Goal: Task Accomplishment & Management: Complete application form

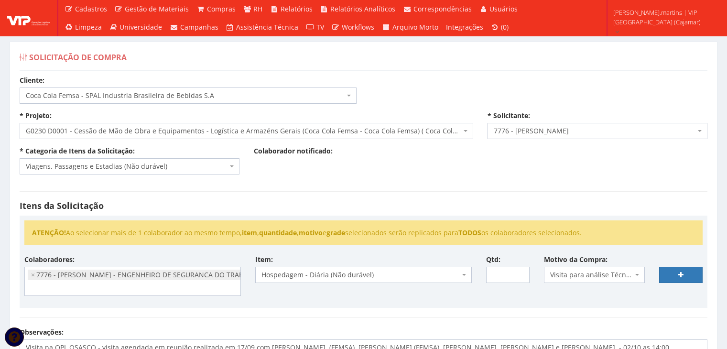
select select "51"
select select "230"
select select "2471"
select select "21"
select select "2471"
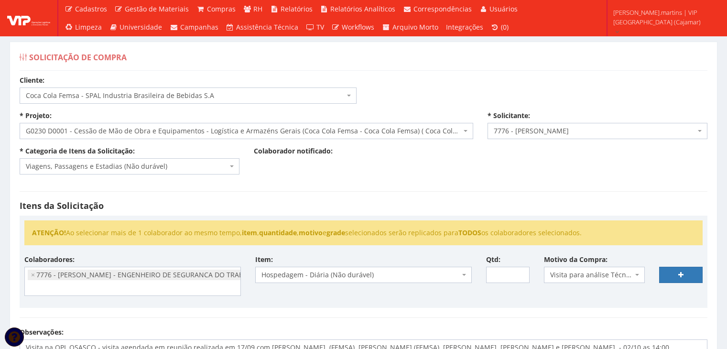
select select "403"
select select "38"
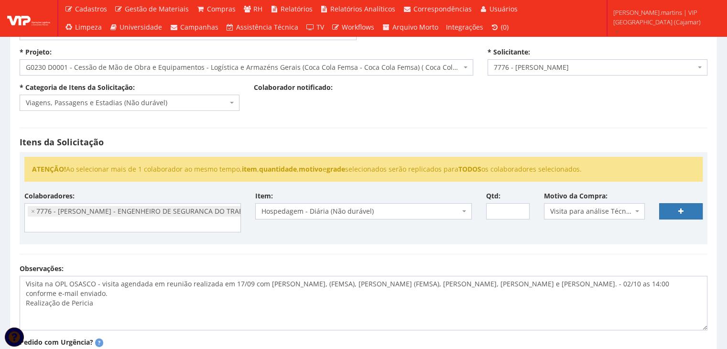
scroll to position [744, 0]
click at [520, 209] on input "1" at bounding box center [508, 211] width 44 height 16
click at [520, 209] on input "2" at bounding box center [508, 211] width 44 height 16
type input "3"
click at [520, 209] on input "3" at bounding box center [508, 211] width 44 height 16
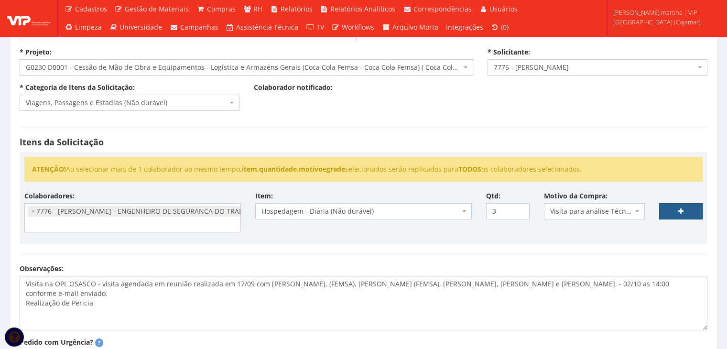
click at [677, 211] on link at bounding box center [681, 211] width 44 height 16
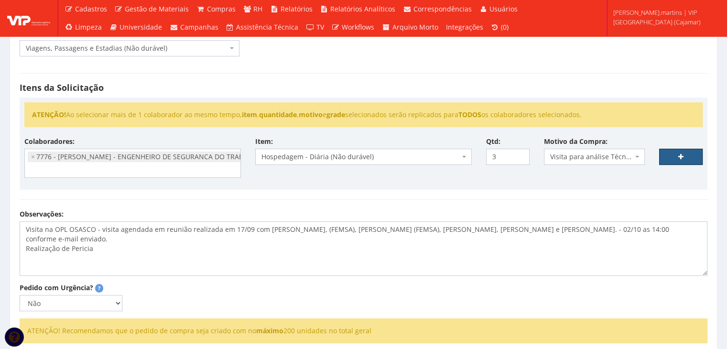
scroll to position [127, 0]
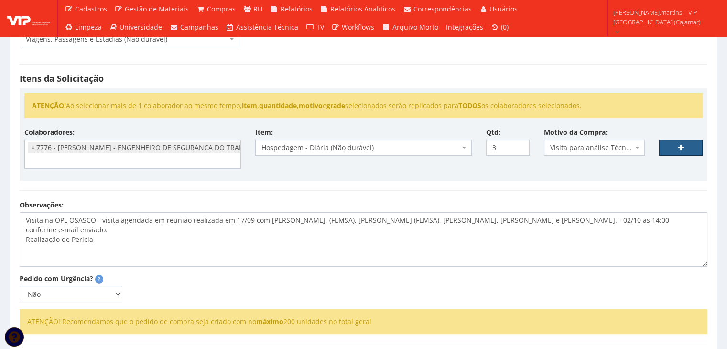
select select
type input "0"
select select
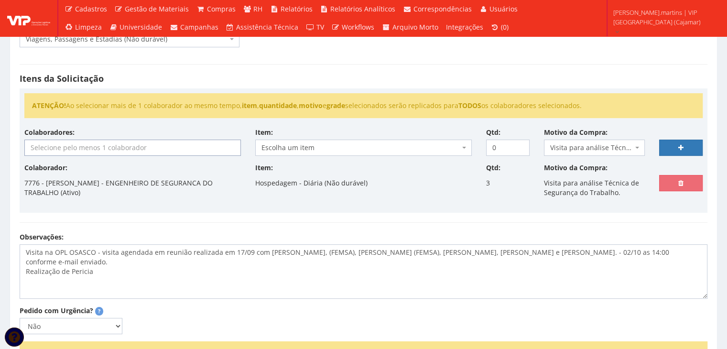
click at [183, 146] on input "search" at bounding box center [133, 147] width 216 height 15
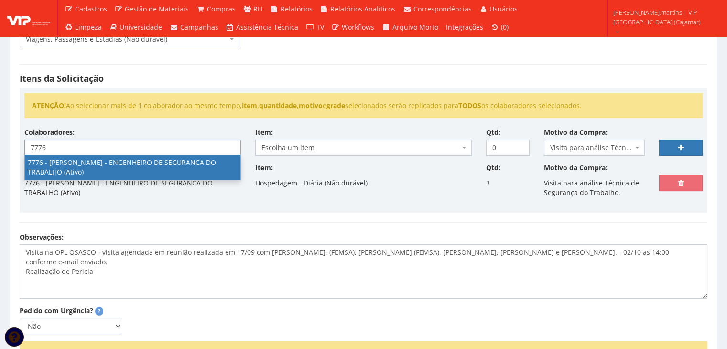
type input "7776"
select select "2471"
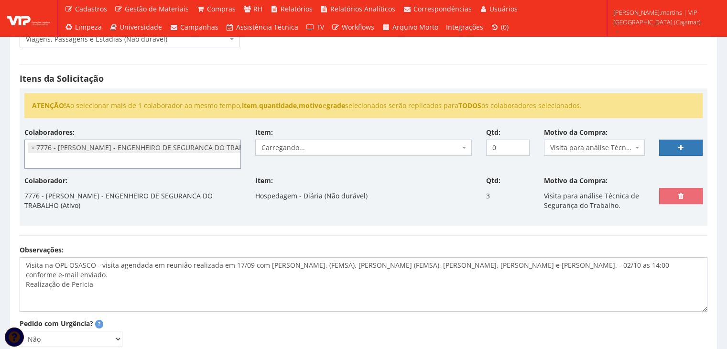
click at [323, 145] on span "Carregando..." at bounding box center [361, 148] width 198 height 10
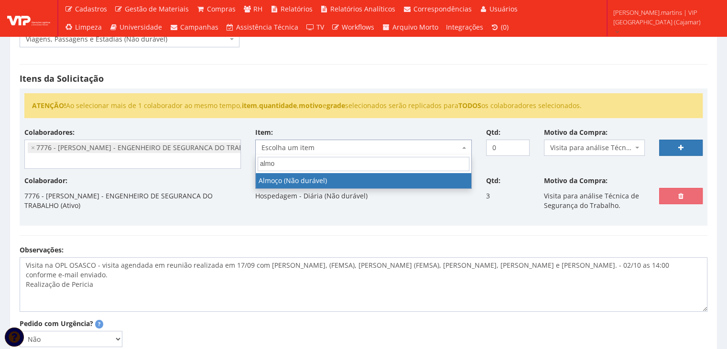
type input "alm"
select select "578"
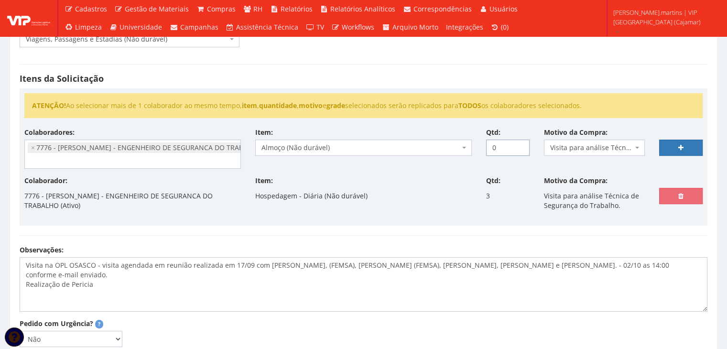
click at [505, 145] on input "0" at bounding box center [508, 148] width 44 height 16
type input "4"
click at [675, 150] on link at bounding box center [681, 148] width 44 height 16
select select
type input "0"
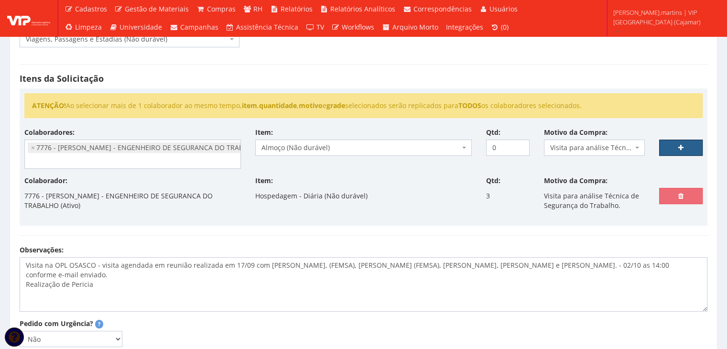
select select
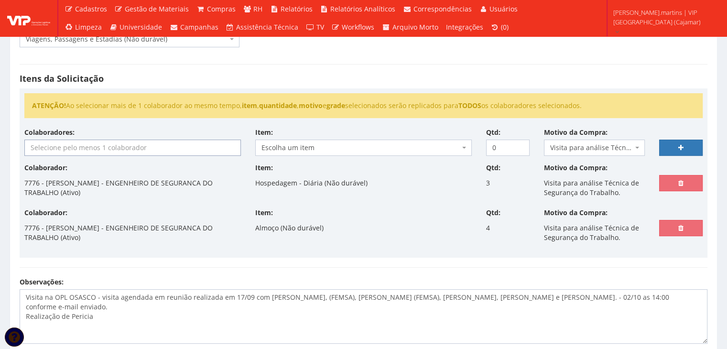
click at [122, 146] on input "search" at bounding box center [133, 147] width 216 height 15
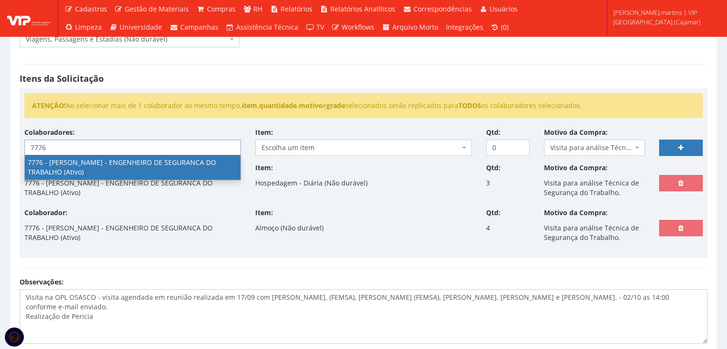
type input "7776"
select select "2471"
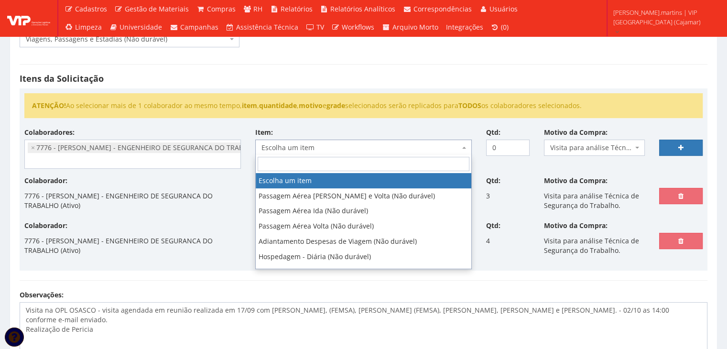
click at [323, 146] on span "Escolha um item" at bounding box center [361, 148] width 198 height 10
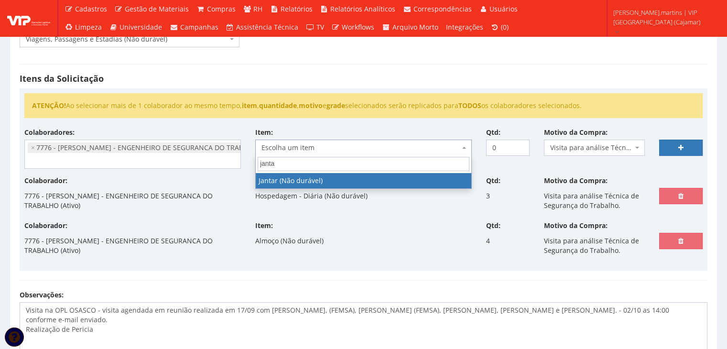
type input "jantar"
select select "579"
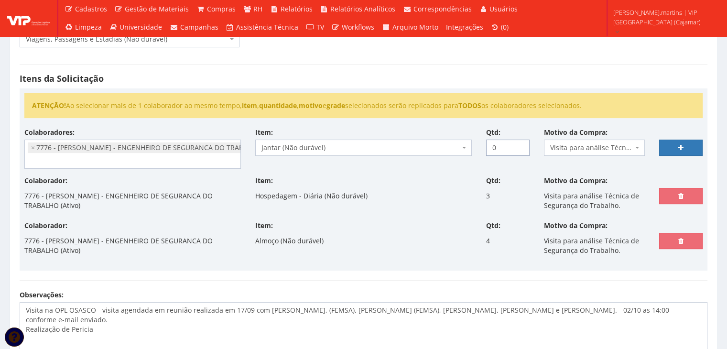
drag, startPoint x: 500, startPoint y: 148, endPoint x: 460, endPoint y: 139, distance: 40.7
click at [460, 139] on div "Colaboradores: 76 - ADRIANO SILVA ARAUJO - OPERADOR DE EMPILHADEIRA (Ativo) 191…" at bounding box center [363, 152] width 693 height 48
type input "4"
click at [677, 145] on link at bounding box center [681, 148] width 44 height 16
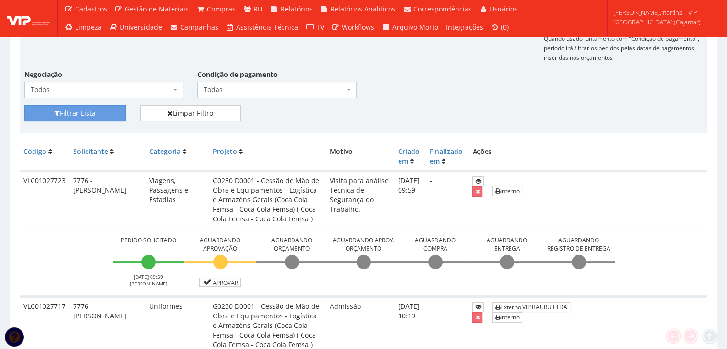
scroll to position [191, 0]
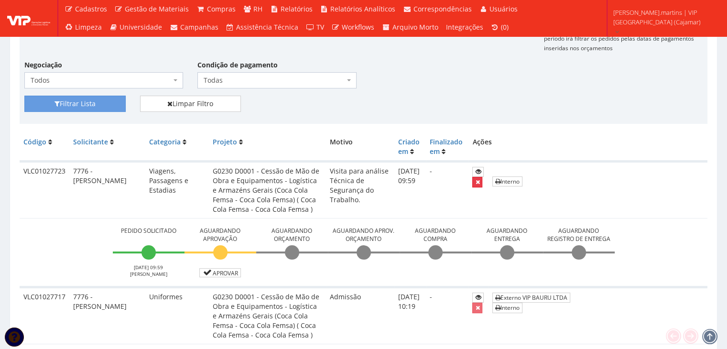
click at [480, 181] on icon "submit" at bounding box center [477, 182] width 4 height 7
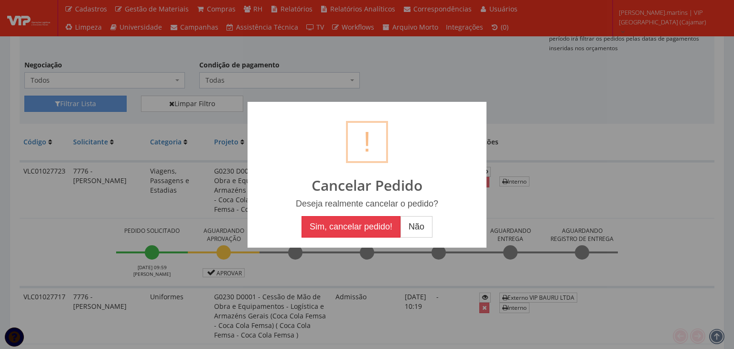
click at [343, 221] on button "Sim, cancelar pedido!" at bounding box center [351, 227] width 99 height 22
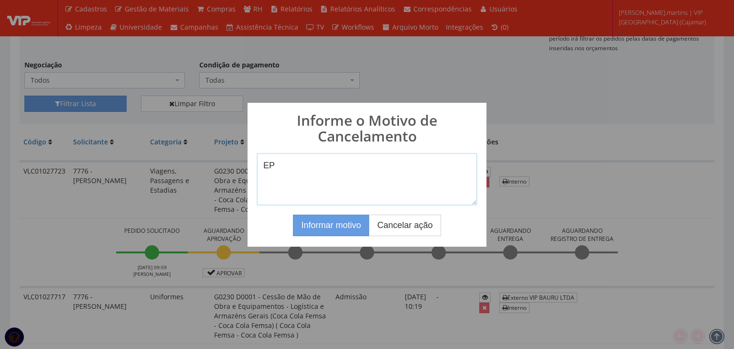
type textarea "E"
type textarea "Pedido faltou item"
click at [332, 217] on button "Informar motivo" at bounding box center [331, 226] width 76 height 22
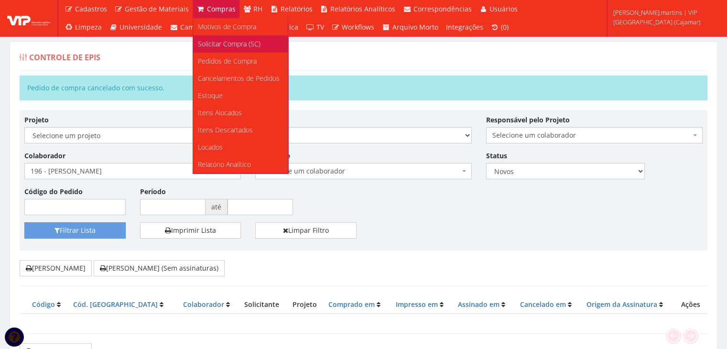
click at [206, 43] on span "Solicitar Compra (SC)" at bounding box center [229, 43] width 63 height 9
click at [217, 54] on link "Pedidos de Compra" at bounding box center [240, 61] width 95 height 17
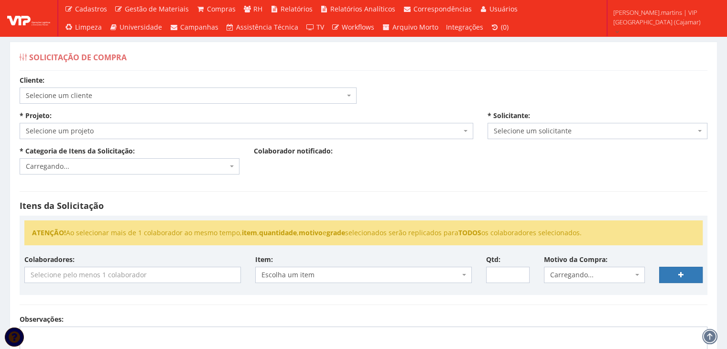
click at [149, 99] on span "Selecione um cliente" at bounding box center [185, 96] width 319 height 10
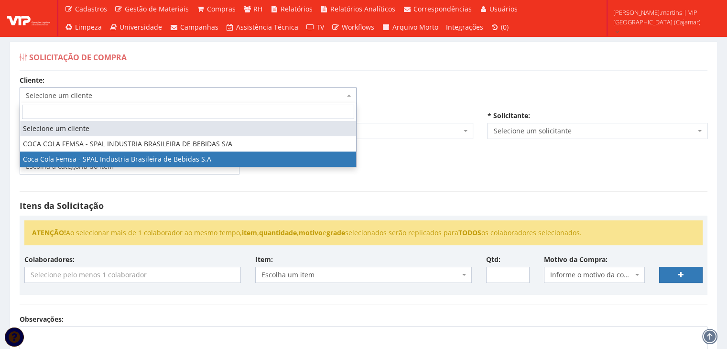
select select "51"
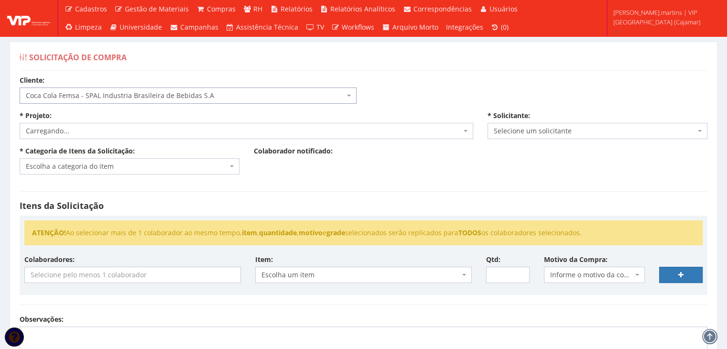
click at [127, 134] on span "Carregando..." at bounding box center [244, 131] width 436 height 10
click at [127, 134] on span "Selecione um projeto" at bounding box center [244, 131] width 436 height 10
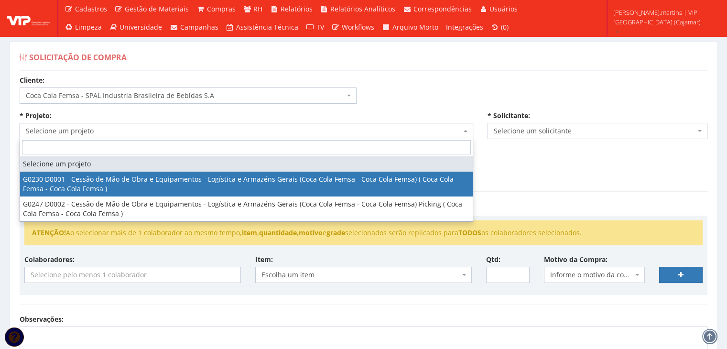
select select "230"
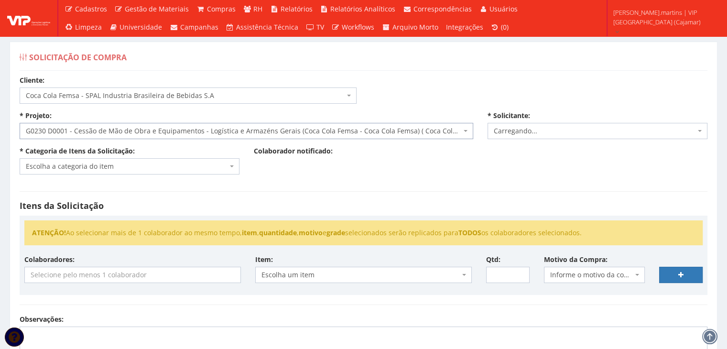
click at [114, 166] on span "Escolha a categoria do item" at bounding box center [127, 167] width 202 height 10
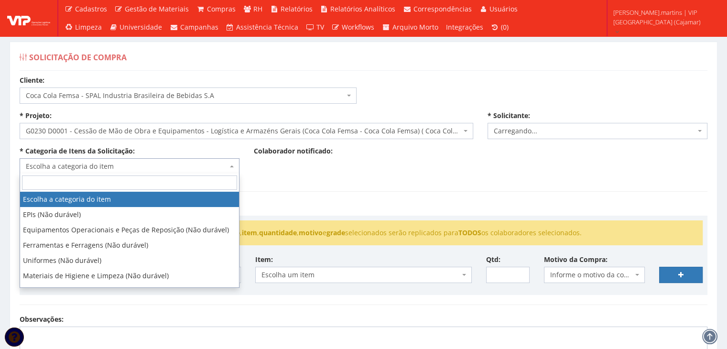
select select "2471"
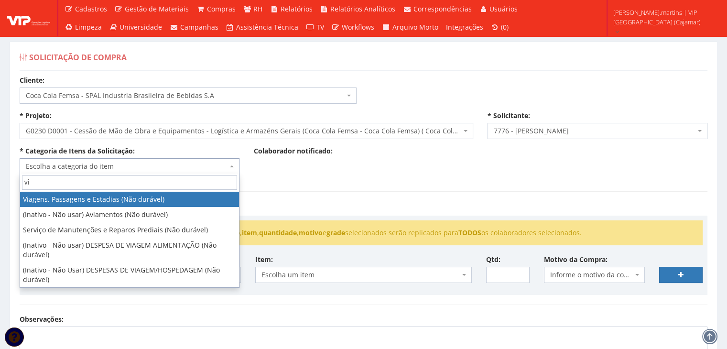
type input "via"
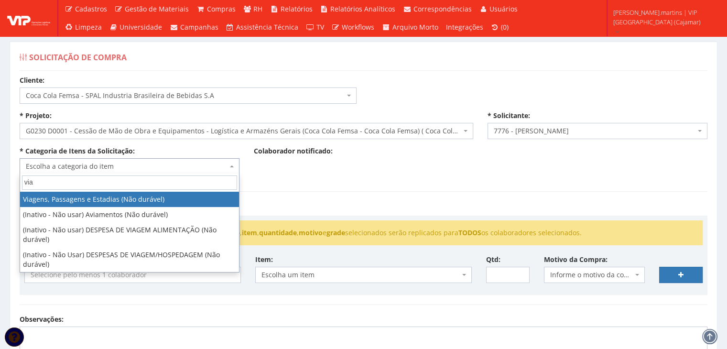
select select "21"
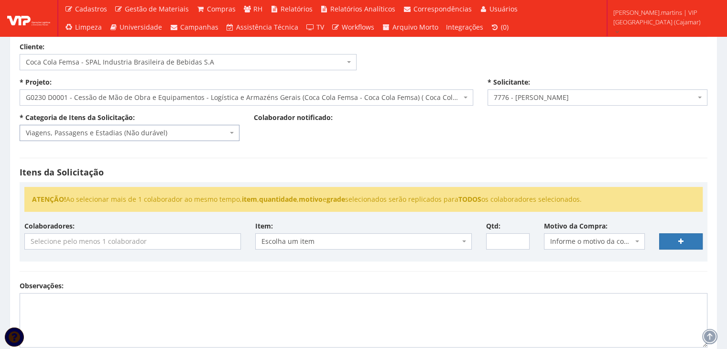
scroll to position [64, 0]
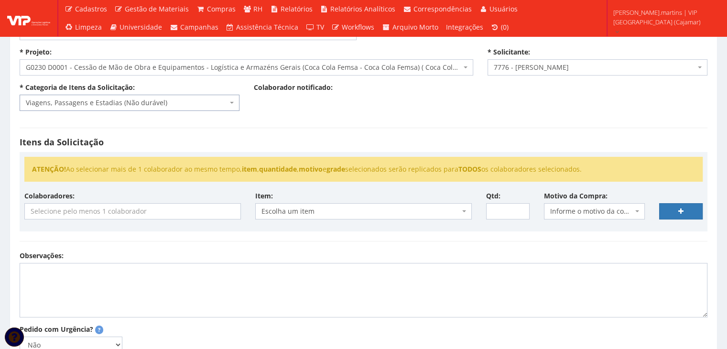
click at [131, 207] on input "search" at bounding box center [133, 211] width 216 height 15
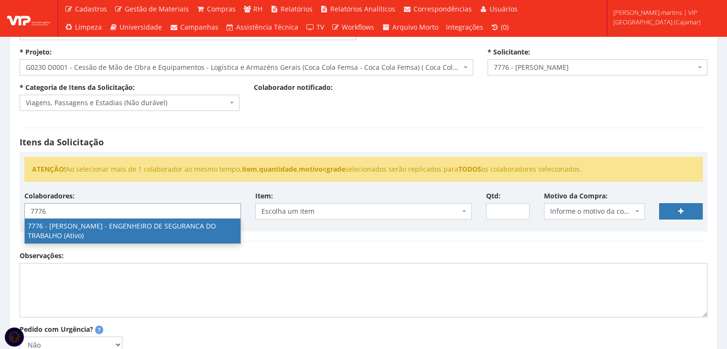
type input "7776"
select select "2471"
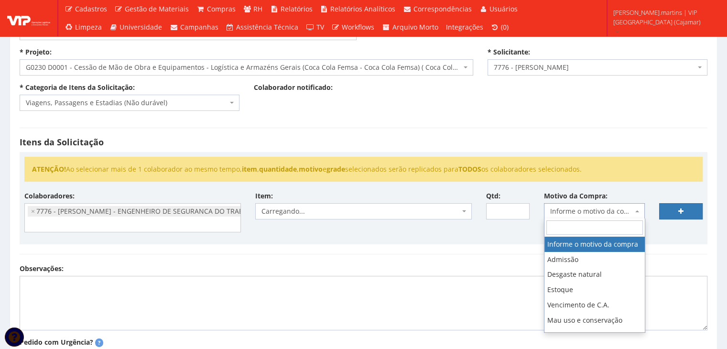
click at [585, 213] on span "Informe o motivo da compra" at bounding box center [591, 212] width 83 height 10
type input "visi"
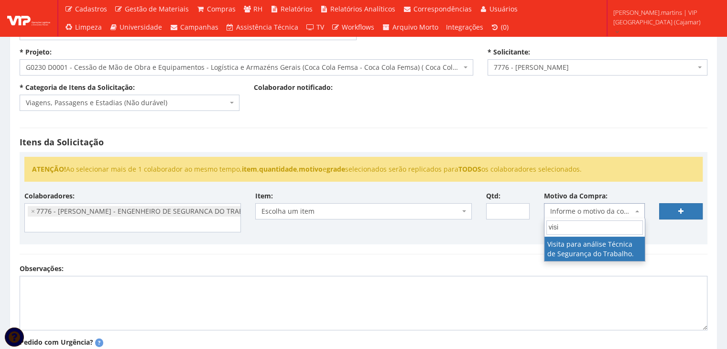
select select "38"
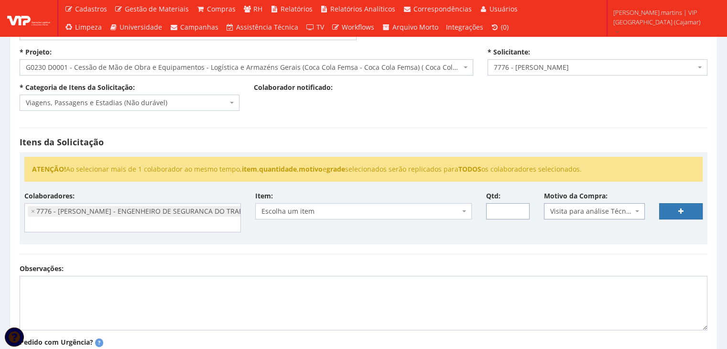
click at [512, 210] on input "Qtd:" at bounding box center [508, 211] width 44 height 16
type input "4"
type input "3"
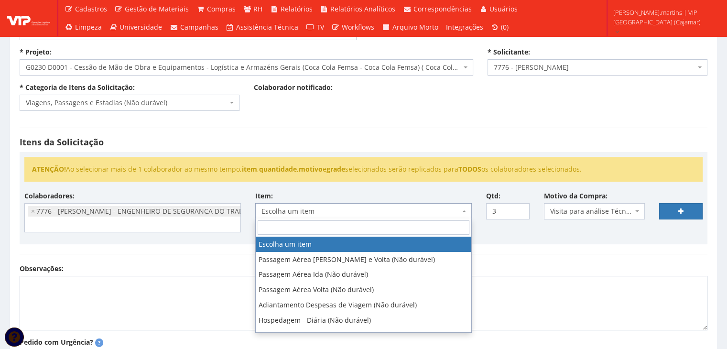
click at [437, 207] on span "Escolha um item" at bounding box center [361, 212] width 198 height 10
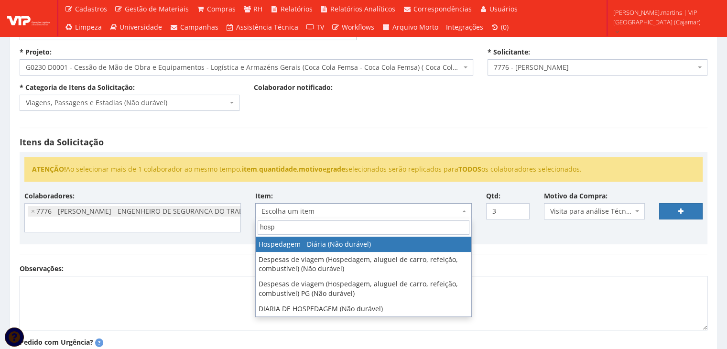
type input "hospe"
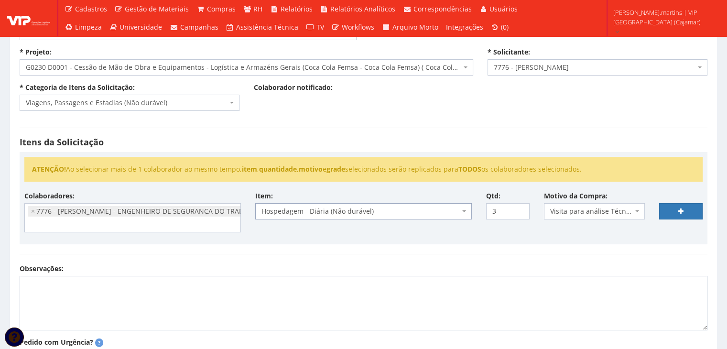
select select "403"
click at [687, 208] on link at bounding box center [681, 211] width 44 height 16
select select
type input "0"
select select
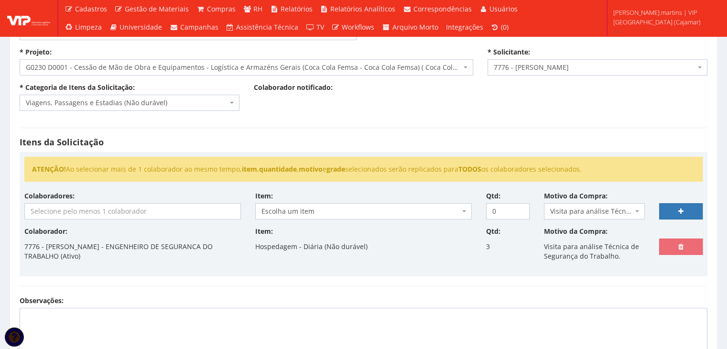
click at [137, 207] on input "search" at bounding box center [133, 211] width 216 height 15
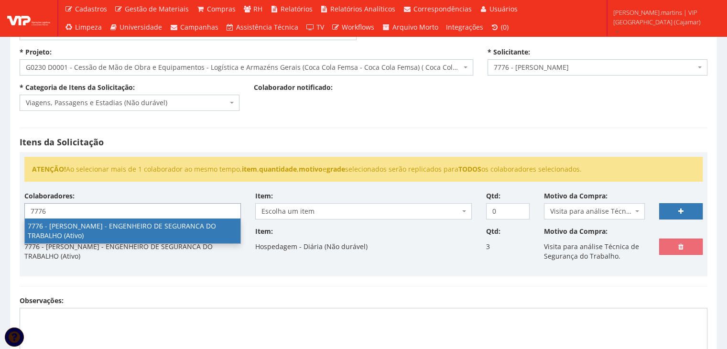
type input "7776"
select select "2471"
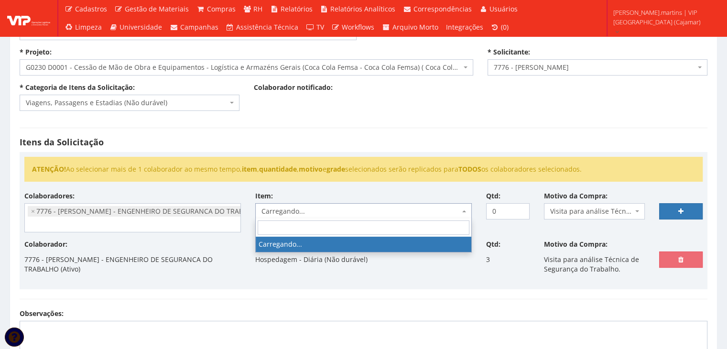
click at [292, 212] on span "Carregando..." at bounding box center [361, 212] width 198 height 10
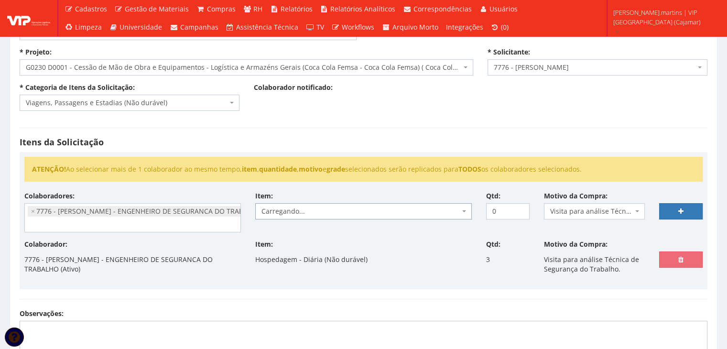
click at [291, 211] on span "Carregando..." at bounding box center [361, 212] width 198 height 10
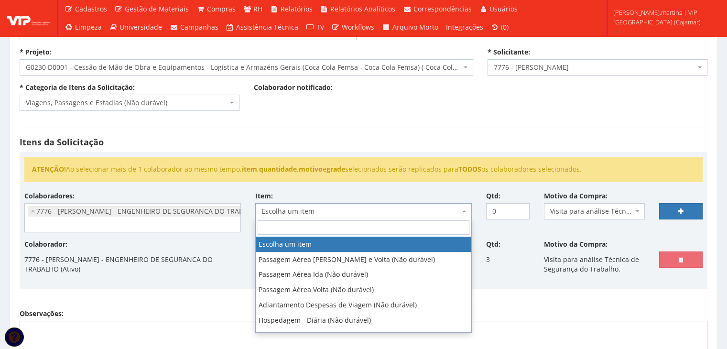
click at [291, 211] on span "Escolha um item" at bounding box center [361, 212] width 198 height 10
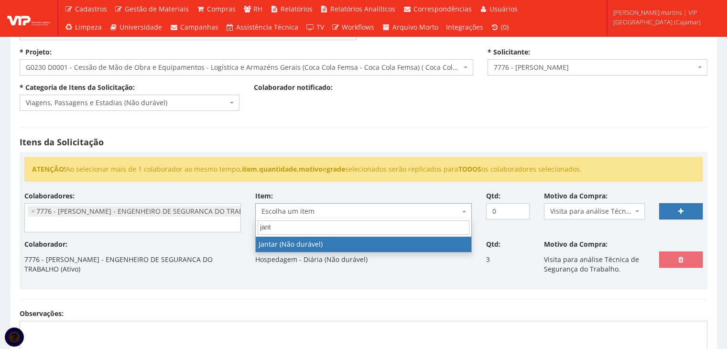
type input "jan"
select select "579"
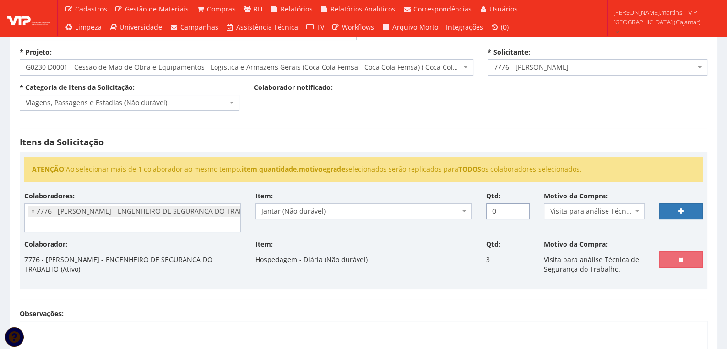
drag, startPoint x: 503, startPoint y: 212, endPoint x: 480, endPoint y: 212, distance: 23.0
click at [480, 212] on div "Qtd: 0" at bounding box center [508, 205] width 58 height 28
type input "4"
click at [672, 212] on link at bounding box center [681, 211] width 44 height 16
select select
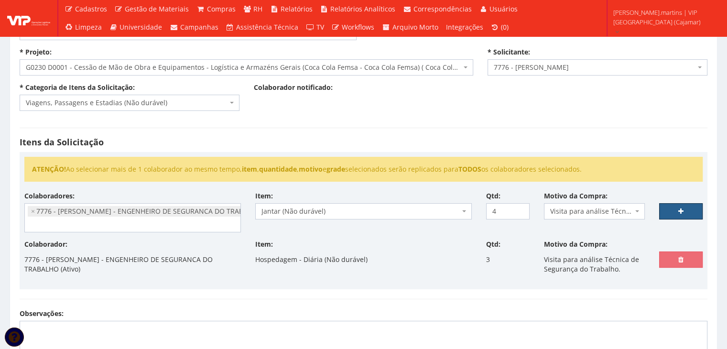
type input "0"
select select
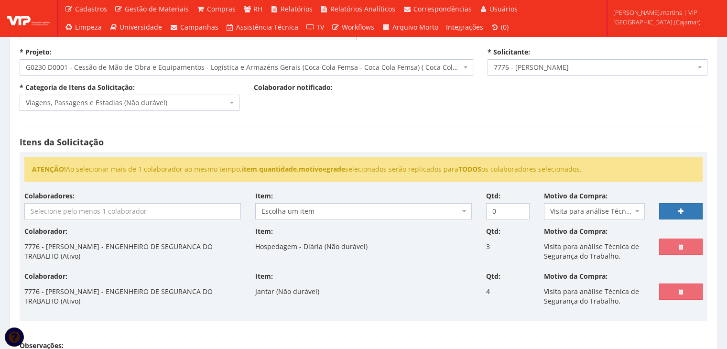
click at [112, 211] on input "search" at bounding box center [133, 211] width 216 height 15
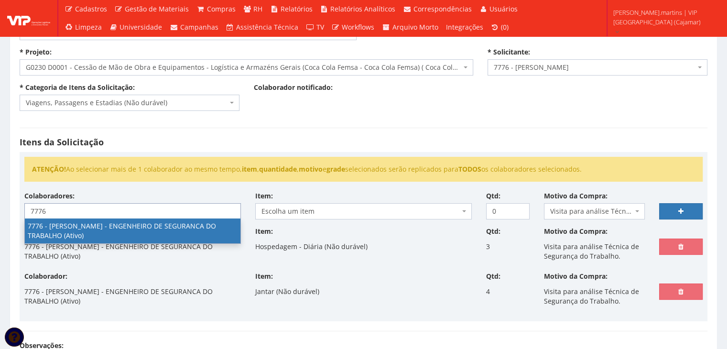
type input "7776"
select select "2471"
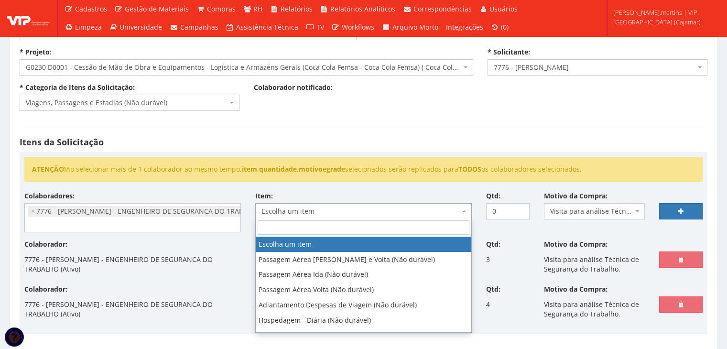
click at [318, 211] on span "Escolha um item" at bounding box center [361, 212] width 198 height 10
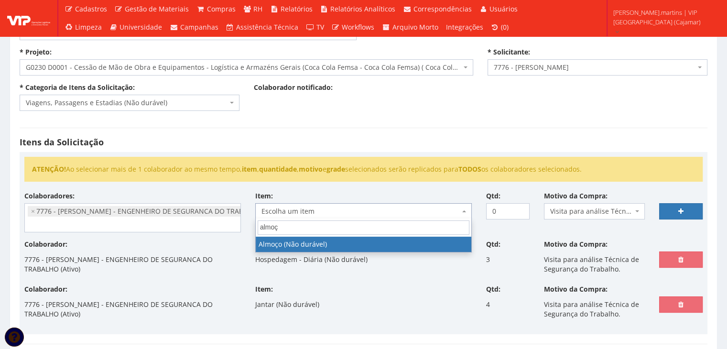
type input "almoço"
select select "578"
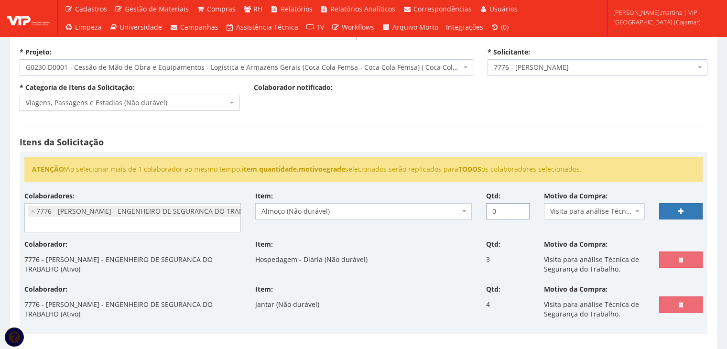
click at [487, 209] on input "0" at bounding box center [508, 211] width 44 height 16
type input "4"
click at [668, 208] on link at bounding box center [681, 211] width 44 height 16
select select
type input "0"
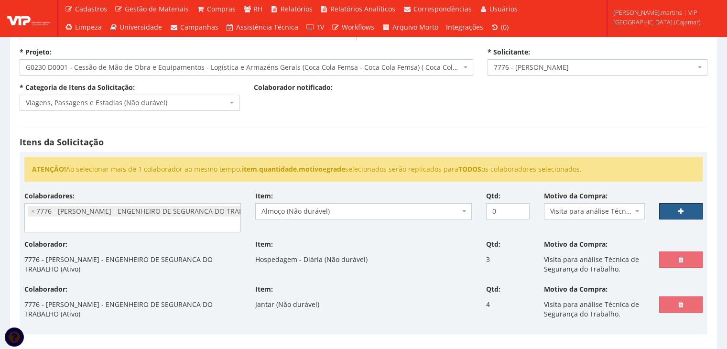
select select
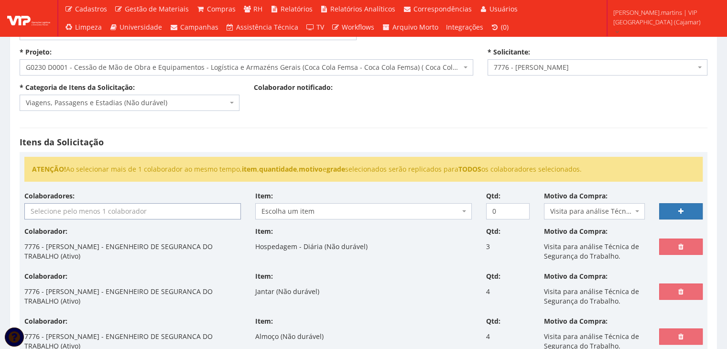
click at [163, 216] on input "search" at bounding box center [133, 211] width 216 height 15
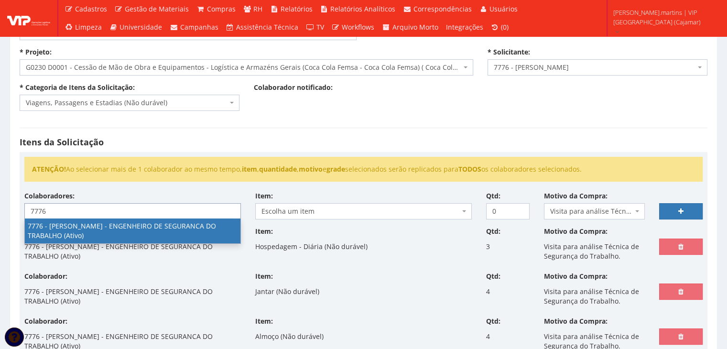
type input "7776"
select select "2471"
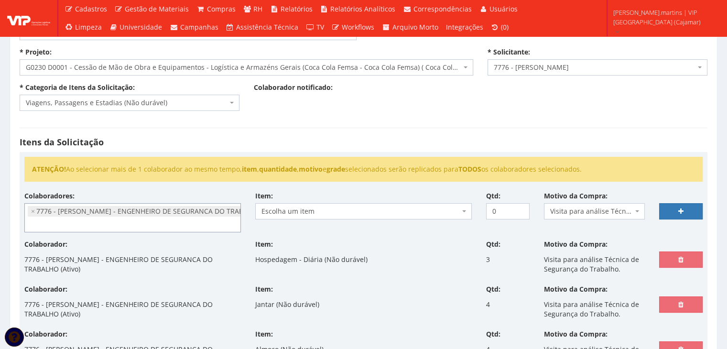
click at [358, 213] on span "Escolha um item" at bounding box center [361, 212] width 198 height 10
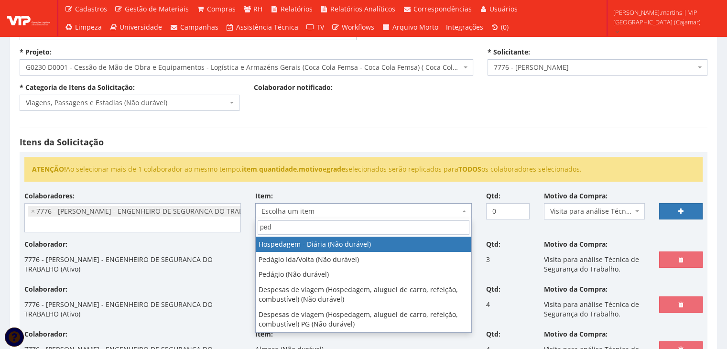
type input "peda"
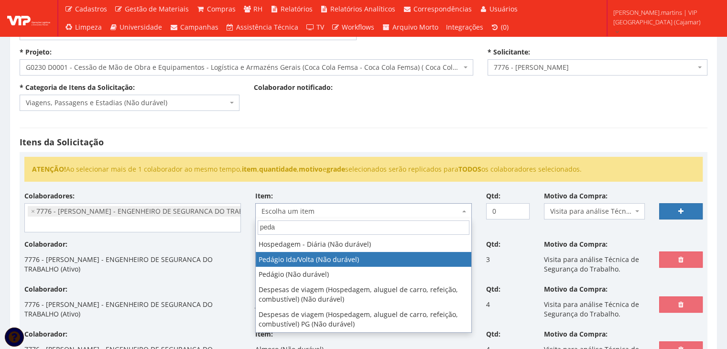
select select "438"
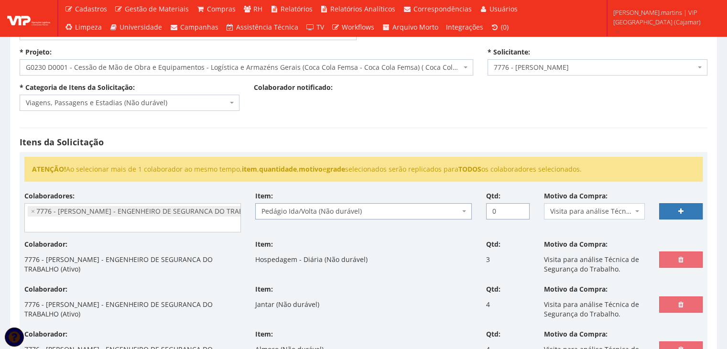
drag, startPoint x: 511, startPoint y: 212, endPoint x: 459, endPoint y: 210, distance: 51.7
click at [459, 210] on div "Colaboradores: 76 - ADRIANO SILVA ARAUJO - OPERADOR DE EMPILHADEIRA (Ativo) 191…" at bounding box center [363, 215] width 693 height 48
type input "14"
click at [681, 208] on icon at bounding box center [681, 211] width 5 height 7
select select
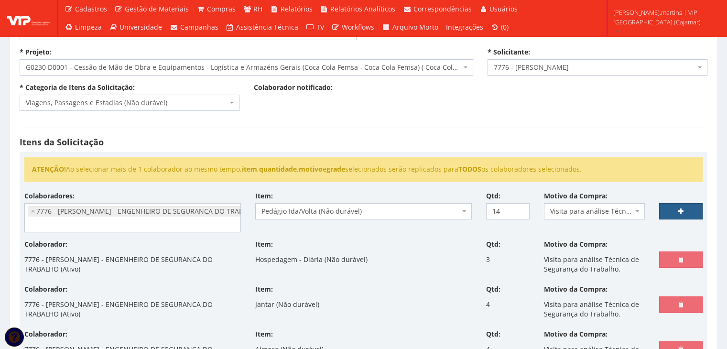
type input "0"
select select
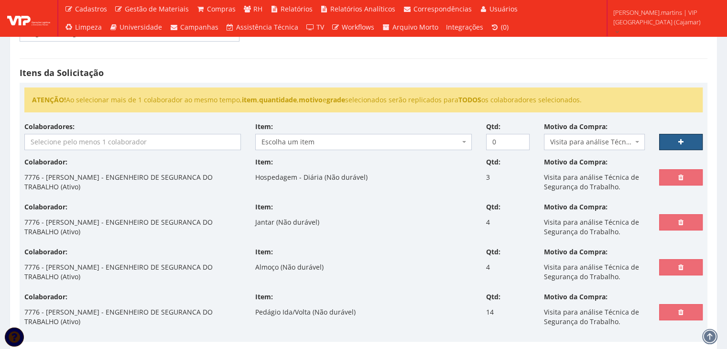
scroll to position [127, 0]
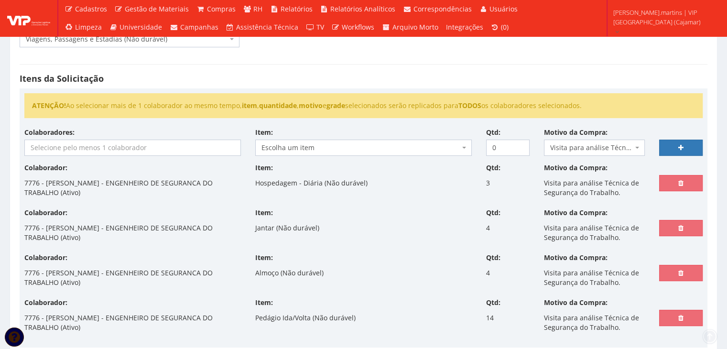
click at [162, 146] on input "search" at bounding box center [133, 147] width 216 height 15
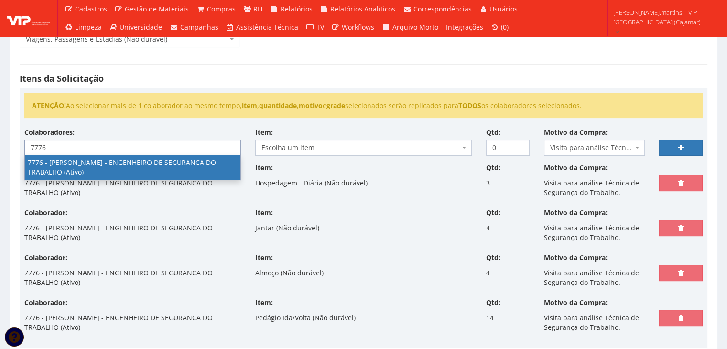
type input "7776"
select select "2471"
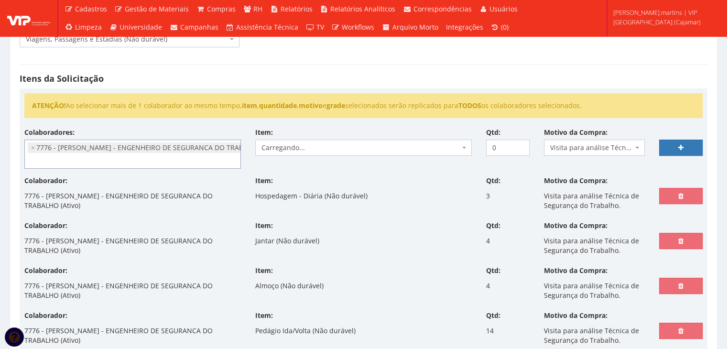
click at [317, 143] on span "Carregando..." at bounding box center [361, 148] width 198 height 10
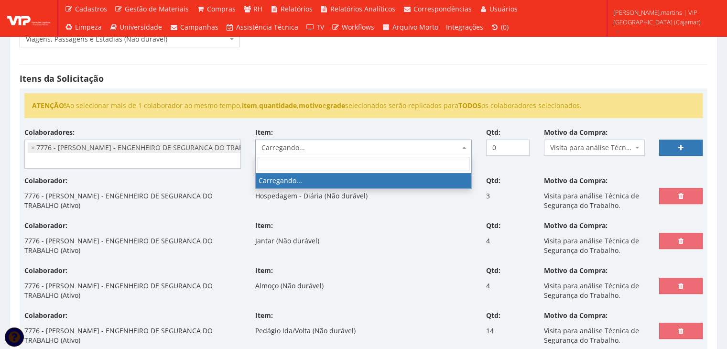
click at [317, 143] on span "Carregando..." at bounding box center [361, 148] width 198 height 10
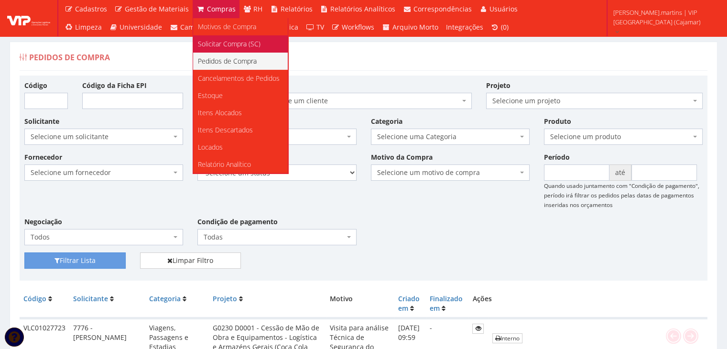
click at [212, 39] on span "Solicitar Compra (SC)" at bounding box center [229, 43] width 63 height 9
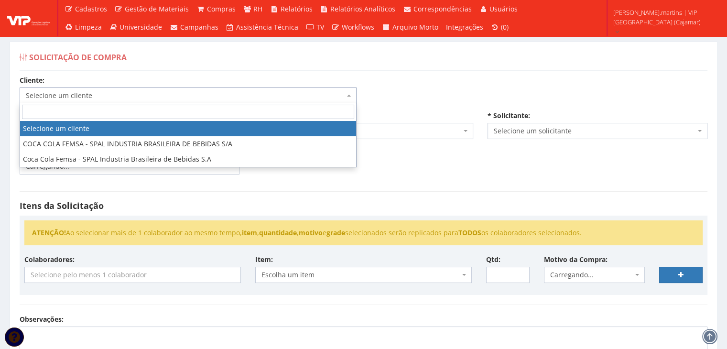
click at [126, 90] on span "Selecione um cliente" at bounding box center [188, 96] width 337 height 16
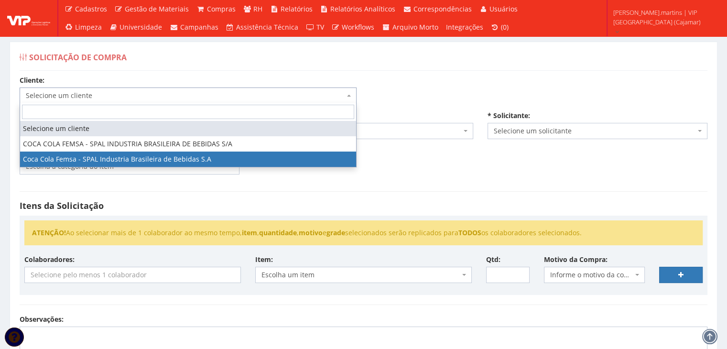
select select "51"
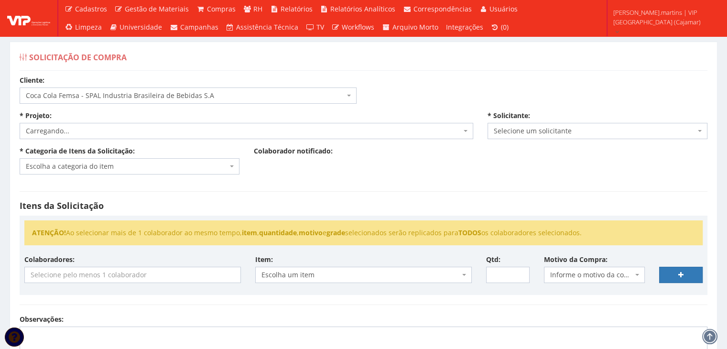
click at [98, 117] on div "* Projeto: Carregando... Carregando..." at bounding box center [246, 125] width 468 height 28
click at [97, 130] on span "Carregando..." at bounding box center [244, 131] width 436 height 10
click at [97, 130] on span "Selecione um projeto" at bounding box center [244, 131] width 436 height 10
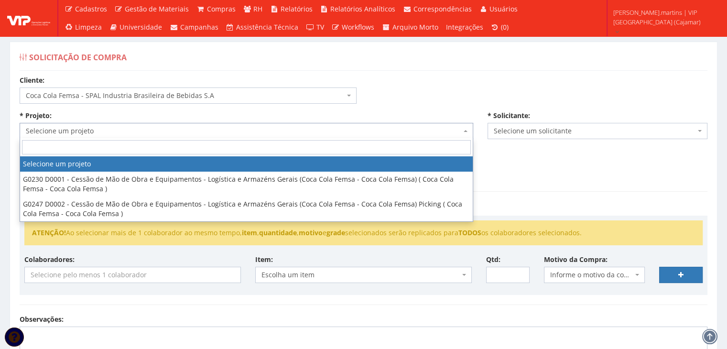
click at [97, 130] on span "Selecione um projeto" at bounding box center [244, 131] width 436 height 10
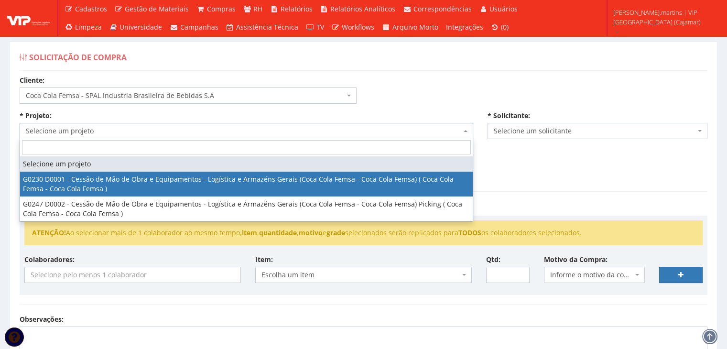
select select "230"
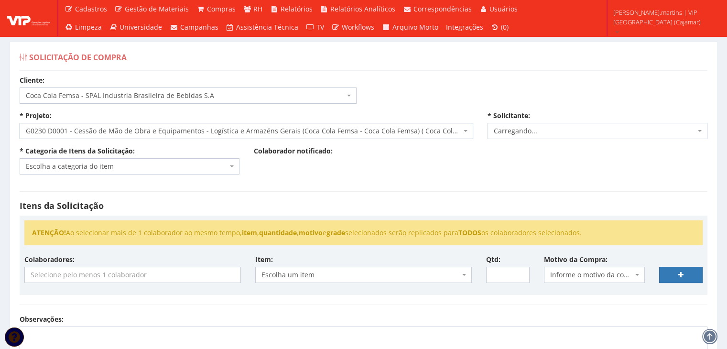
click at [88, 163] on span "Escolha a categoria do item" at bounding box center [127, 167] width 202 height 10
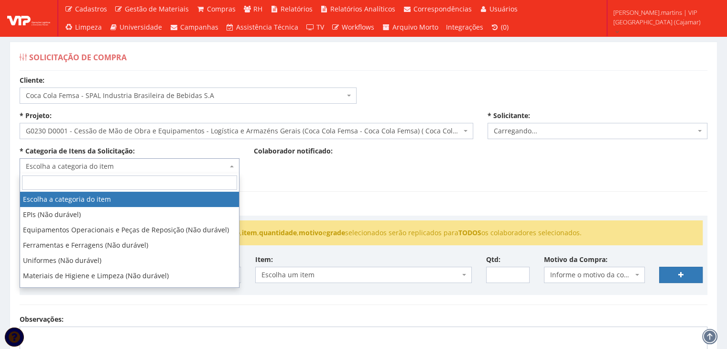
type input "v"
select select "2471"
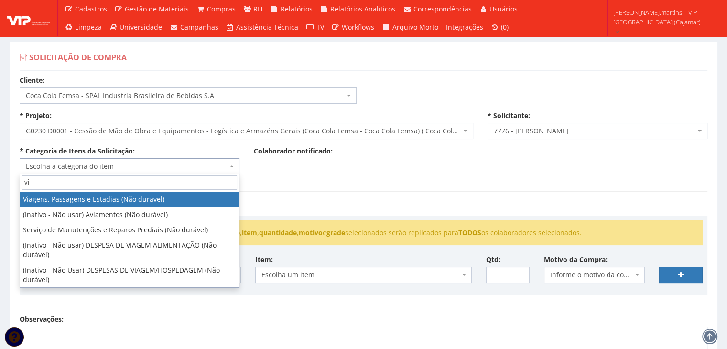
type input "via"
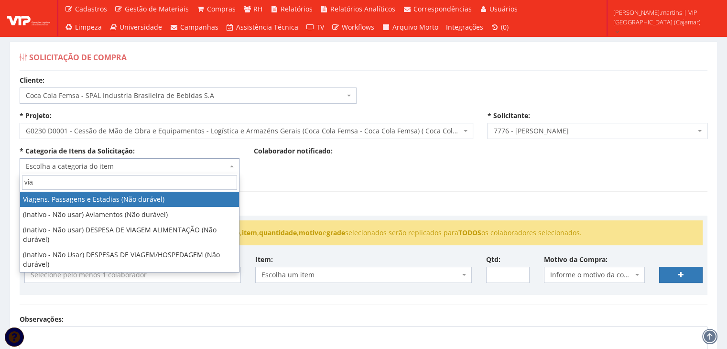
select select "21"
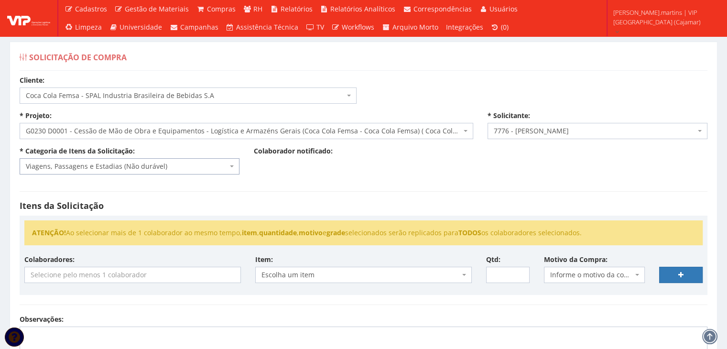
click at [77, 271] on input "search" at bounding box center [133, 274] width 216 height 15
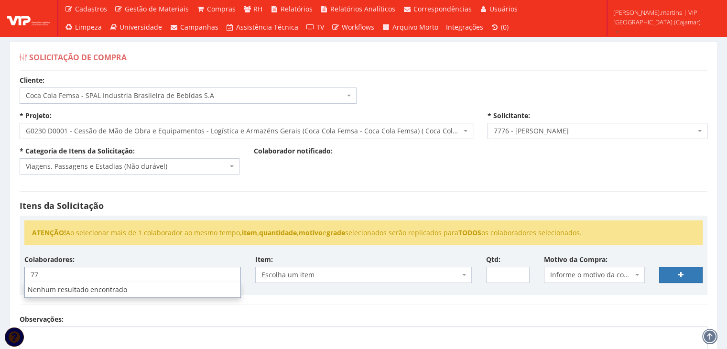
type input "77"
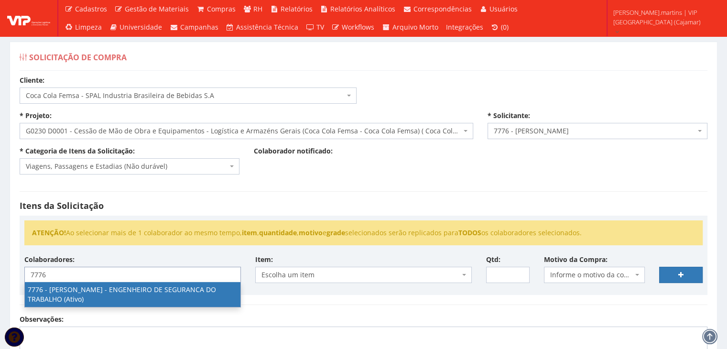
type input "7776"
select select "2471"
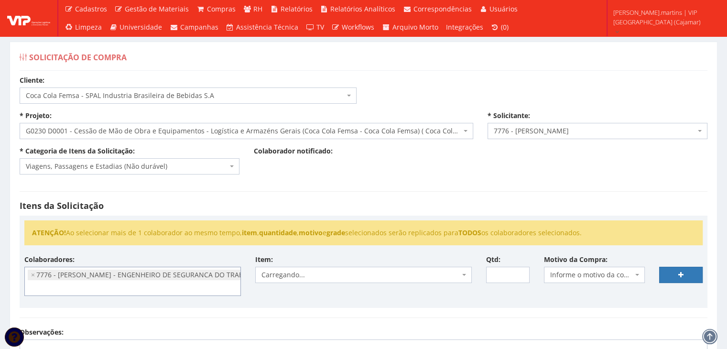
scroll to position [744, 0]
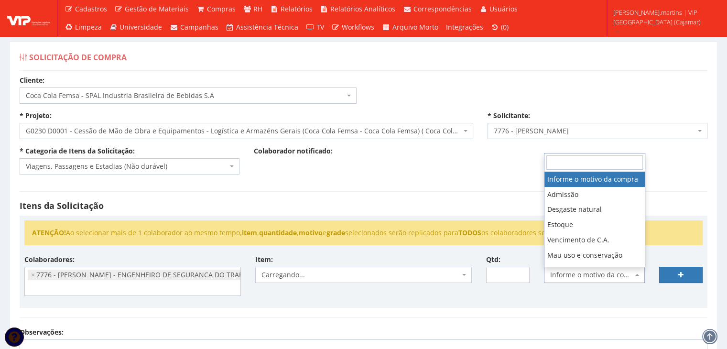
click at [568, 272] on span "Informe o motivo da compra" at bounding box center [591, 275] width 83 height 10
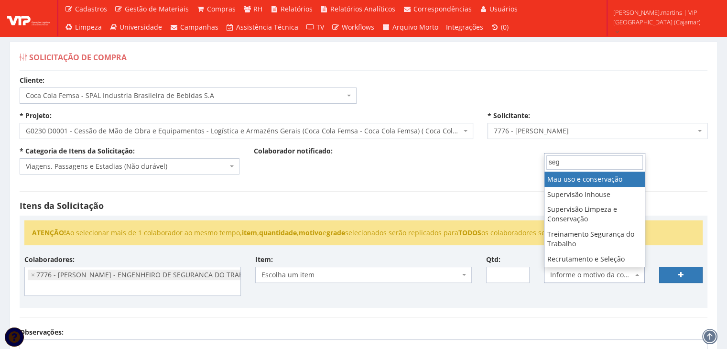
type input "segu"
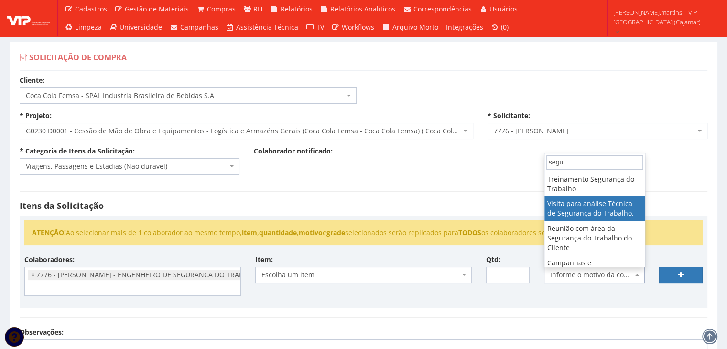
select select "38"
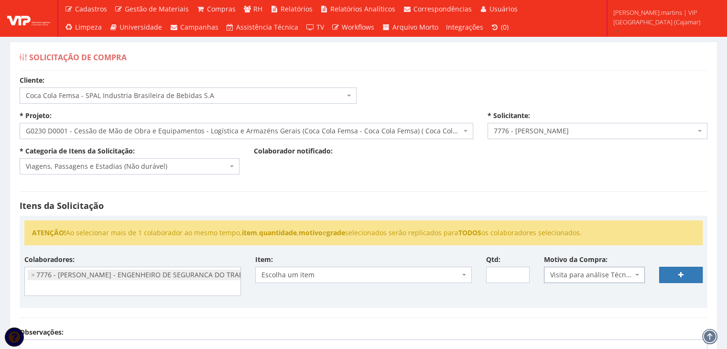
click at [428, 272] on span "Escolha um item" at bounding box center [361, 275] width 198 height 10
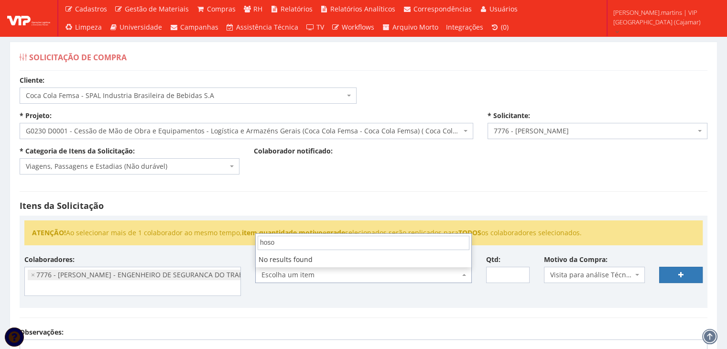
type input "hos"
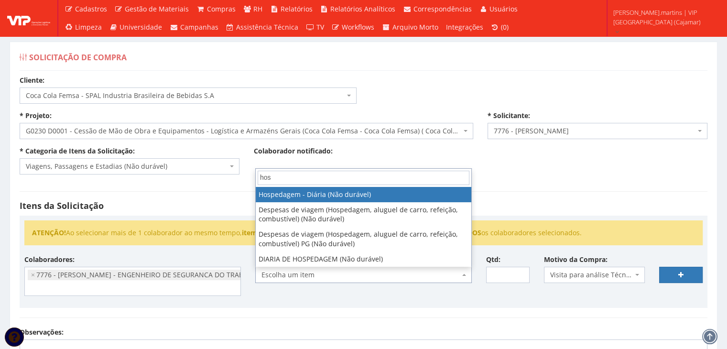
select select "403"
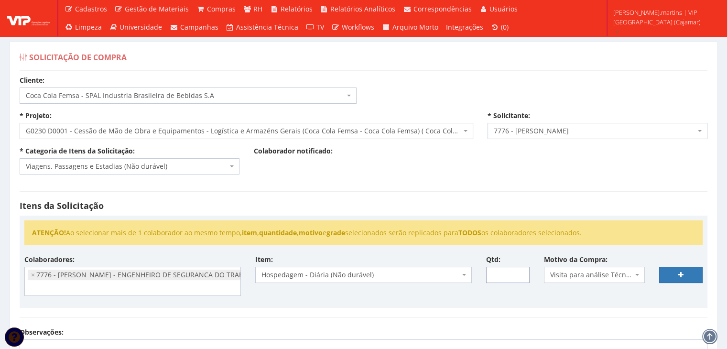
drag, startPoint x: 507, startPoint y: 275, endPoint x: 516, endPoint y: 268, distance: 11.6
click at [507, 275] on input "Qtd:" at bounding box center [508, 275] width 44 height 16
type input "3"
click at [681, 274] on icon at bounding box center [681, 275] width 5 height 7
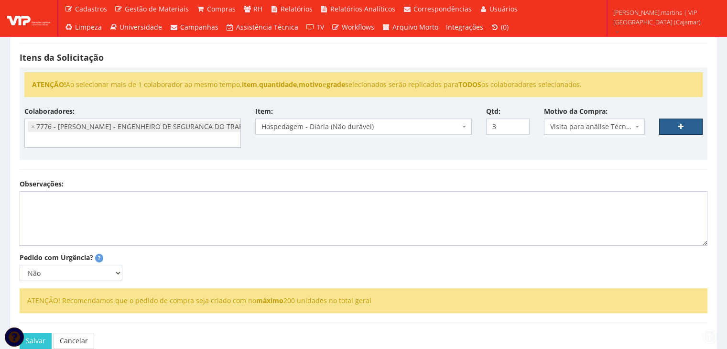
scroll to position [159, 0]
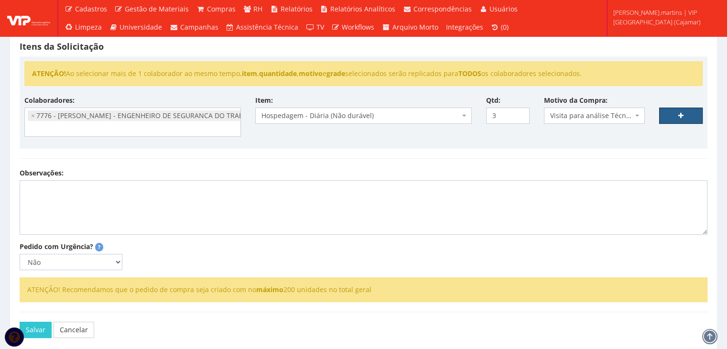
select select
type input "0"
select select
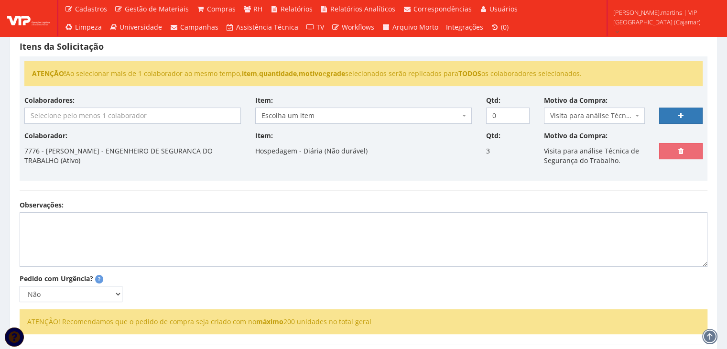
click at [94, 115] on input "search" at bounding box center [133, 115] width 216 height 15
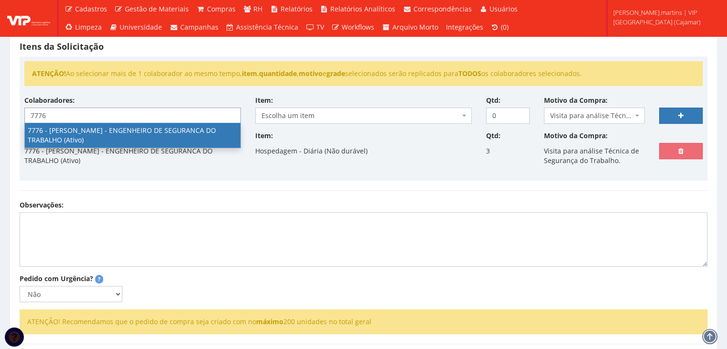
type input "7776"
select select "2471"
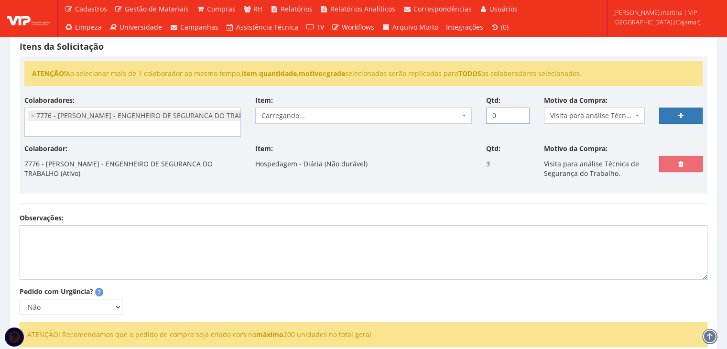
drag, startPoint x: 504, startPoint y: 113, endPoint x: 474, endPoint y: 116, distance: 30.3
click at [474, 116] on div "Colaboradores: 76 - ADRIANO SILVA ARAUJO - OPERADOR DE EMPILHADEIRA (Ativo) 191…" at bounding box center [363, 120] width 693 height 48
type input "4"
click at [443, 113] on span "Escolha um item" at bounding box center [361, 116] width 198 height 10
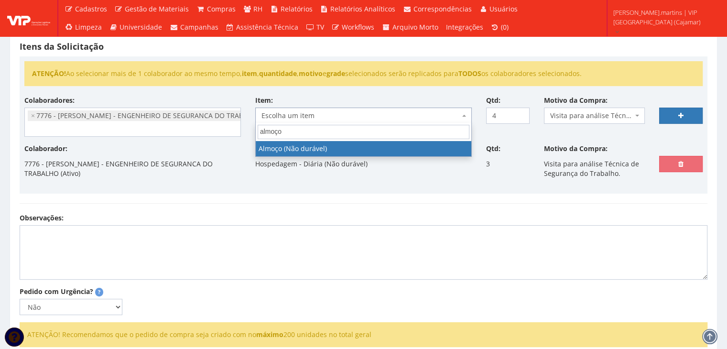
type input "almoço"
select select "578"
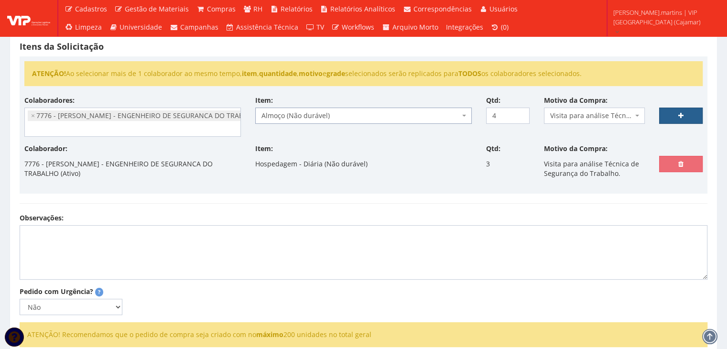
click at [676, 116] on link at bounding box center [681, 116] width 44 height 16
select select
type input "0"
select select
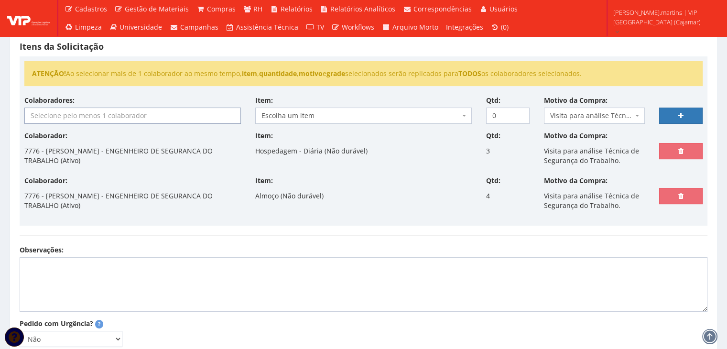
click at [151, 115] on input "search" at bounding box center [133, 115] width 216 height 15
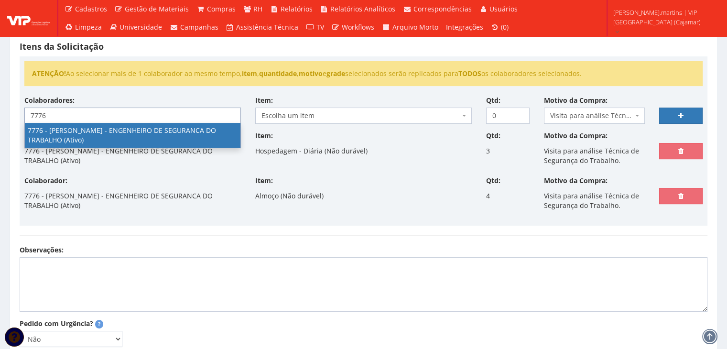
type input "7776"
select select "2471"
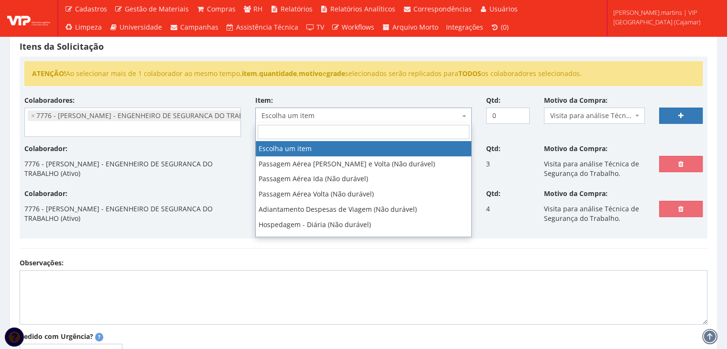
click at [308, 111] on span "Escolha um item" at bounding box center [361, 116] width 198 height 10
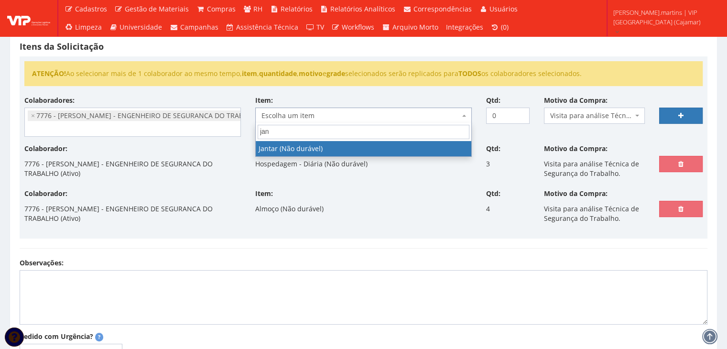
type input "jant"
select select "579"
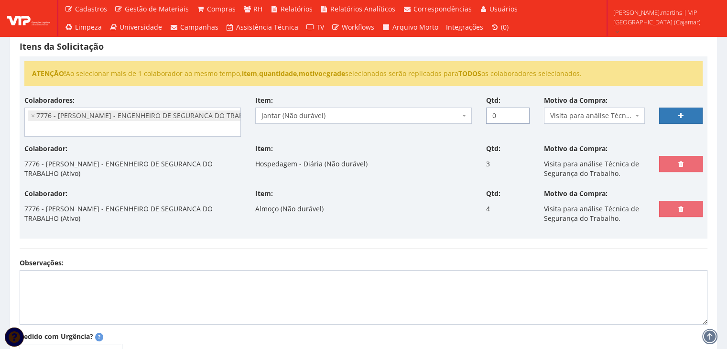
drag, startPoint x: 496, startPoint y: 113, endPoint x: 482, endPoint y: 114, distance: 14.4
click at [482, 114] on div "Qtd: 0" at bounding box center [508, 110] width 58 height 28
type input "4"
click at [681, 113] on icon at bounding box center [681, 115] width 5 height 7
select select
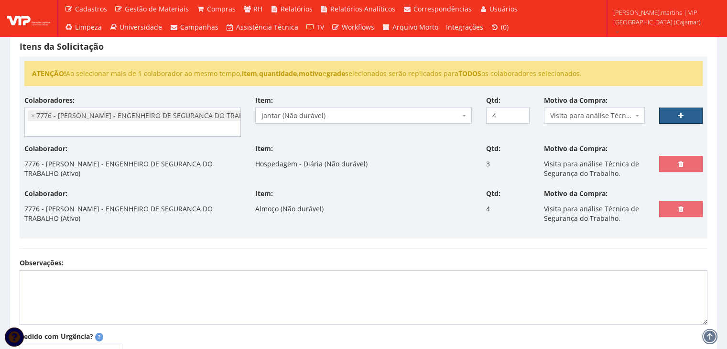
type input "0"
select select
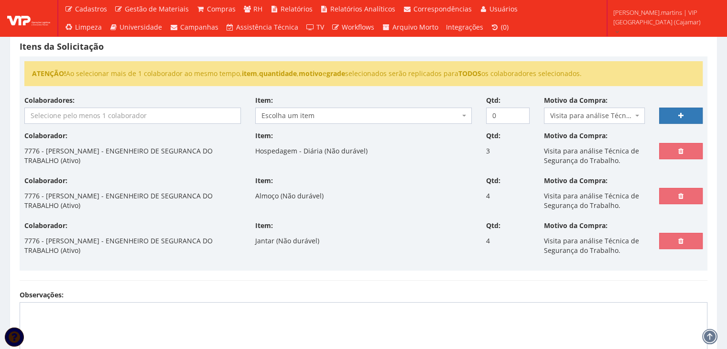
click at [103, 115] on input "search" at bounding box center [133, 115] width 216 height 15
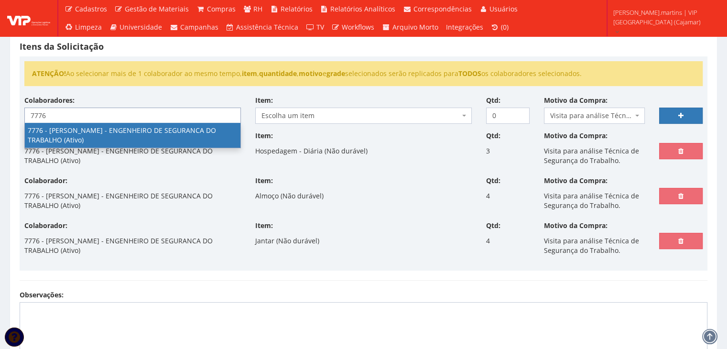
type input "7776"
select select "2471"
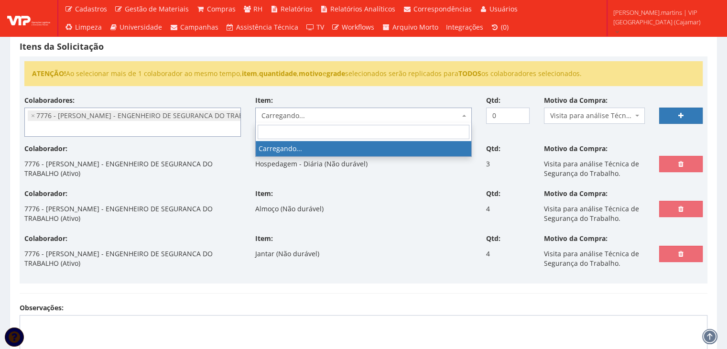
click at [336, 113] on span "Carregando..." at bounding box center [361, 116] width 198 height 10
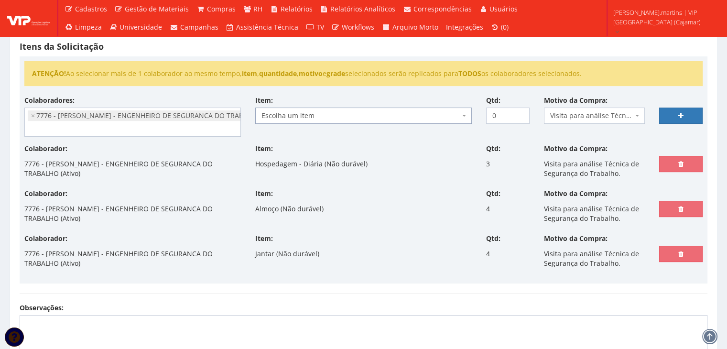
click at [336, 113] on span "Escolha um item" at bounding box center [361, 116] width 198 height 10
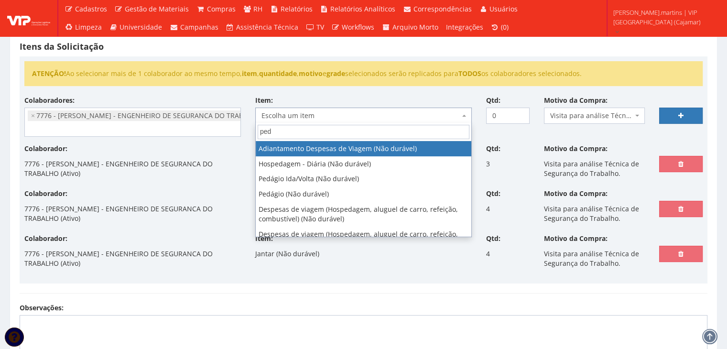
type input "peda"
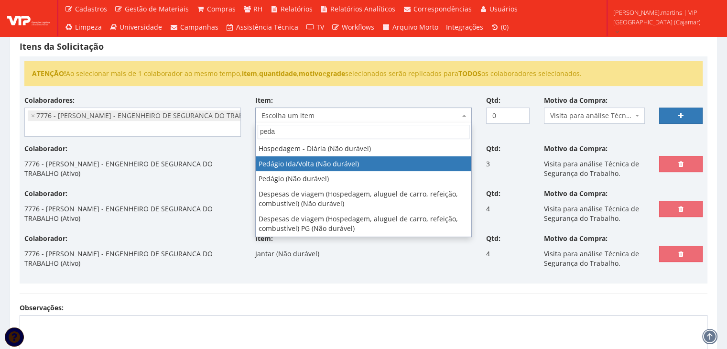
select select "438"
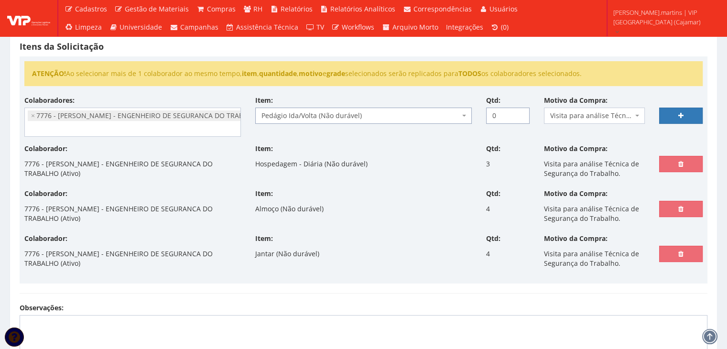
drag, startPoint x: 499, startPoint y: 116, endPoint x: 485, endPoint y: 117, distance: 13.9
click at [488, 116] on input "0" at bounding box center [508, 116] width 44 height 16
type input "14"
click at [675, 120] on link at bounding box center [681, 116] width 44 height 16
select select
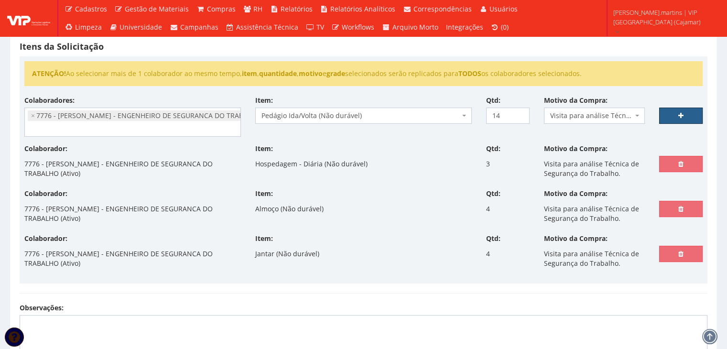
type input "0"
select select
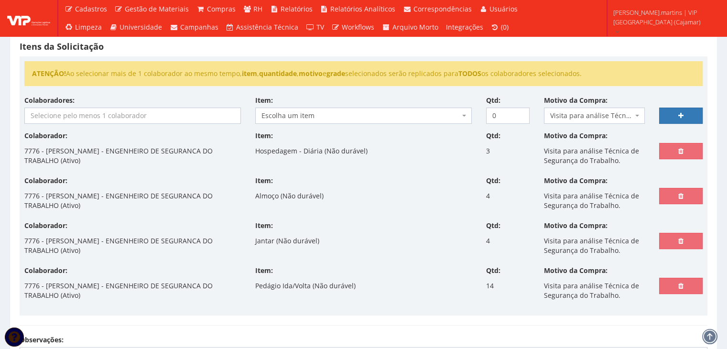
click at [215, 116] on input "search" at bounding box center [133, 115] width 216 height 15
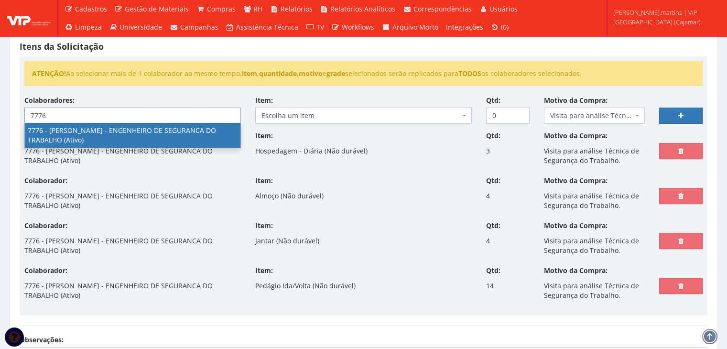
type input "7776"
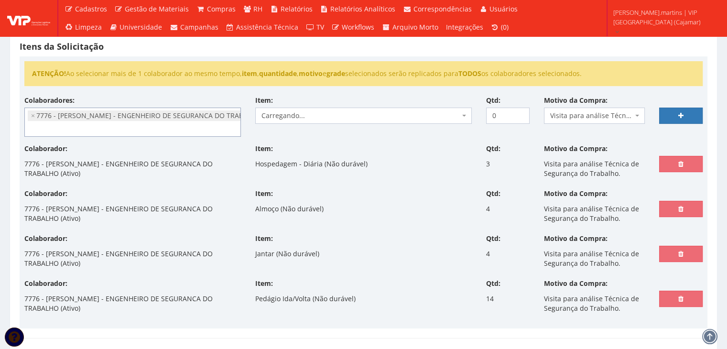
select select "2471"
click at [320, 116] on span "Escolha um item" at bounding box center [361, 116] width 198 height 10
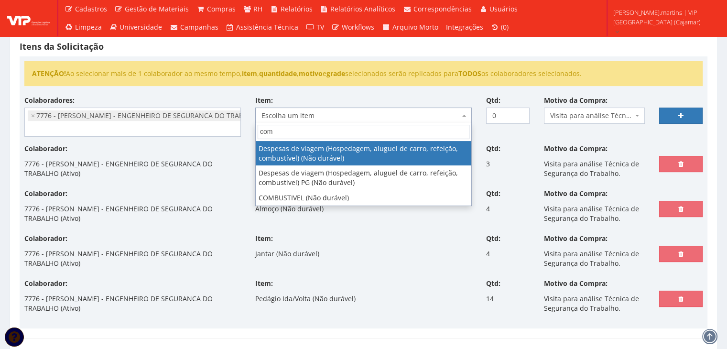
type input "comb"
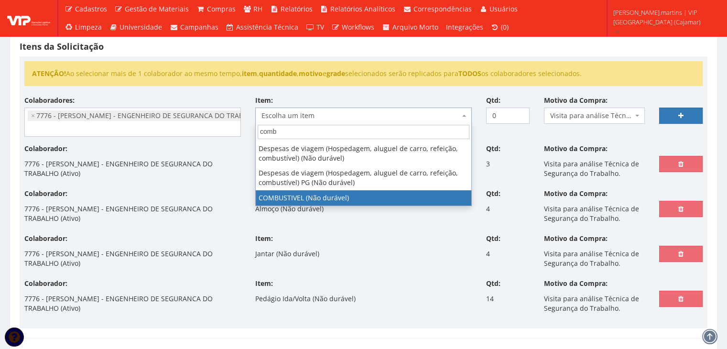
select select "2027"
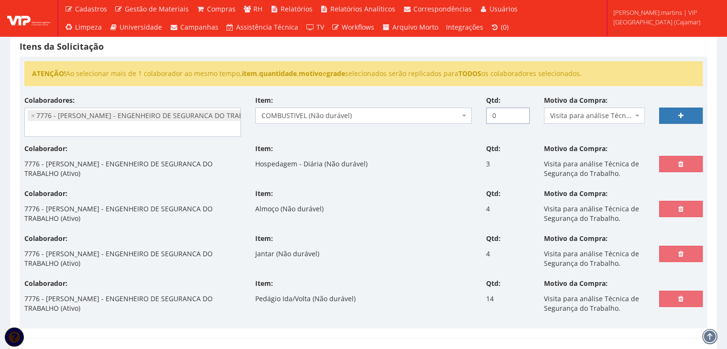
click at [493, 113] on input "0" at bounding box center [508, 116] width 44 height 16
type input "1"
click at [680, 109] on link at bounding box center [681, 116] width 44 height 16
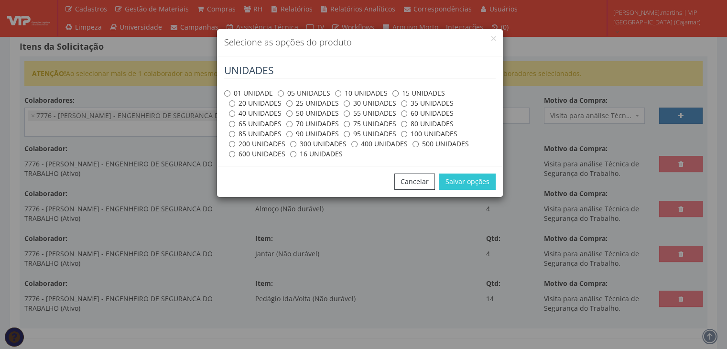
click at [247, 94] on label "01 UNIDADE" at bounding box center [248, 93] width 49 height 10
click at [230, 94] on input "01 UNIDADE" at bounding box center [227, 93] width 6 height 6
radio input "true"
click at [461, 180] on button "Salvar opções" at bounding box center [467, 182] width 56 height 16
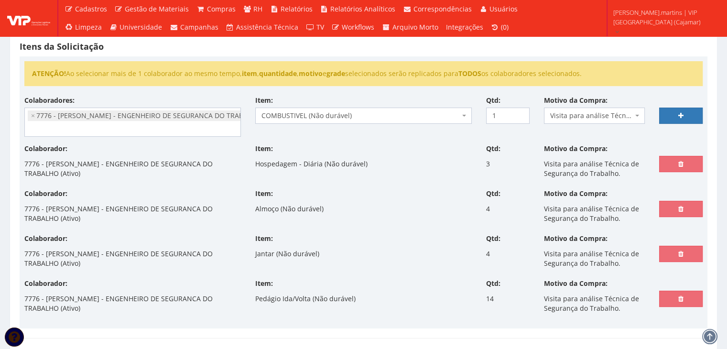
select select
type input "0"
select select
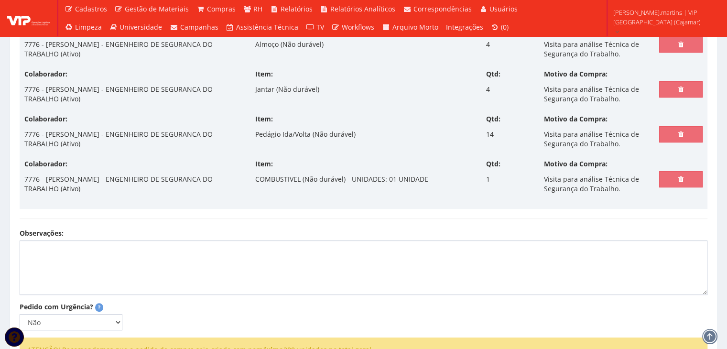
scroll to position [414, 0]
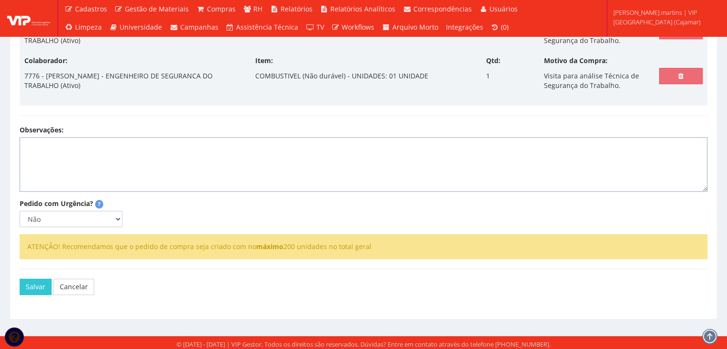
click at [194, 148] on textarea "Observações:" at bounding box center [364, 164] width 688 height 55
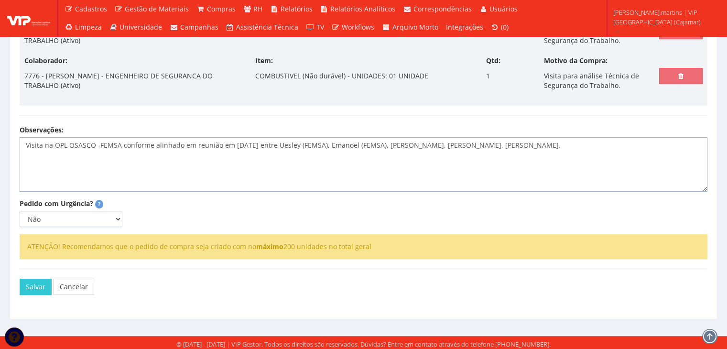
click at [120, 143] on textarea "Visita na OPL OSASCO -FEMSA conforme alinhado em reunião em 17/09/2025 entre Ue…" at bounding box center [364, 164] width 688 height 55
click at [608, 147] on textarea "Visita na OPL OSASCO -FEMSA em 02/10/2025 as 14h conforme alinhado em reunião e…" at bounding box center [364, 164] width 688 height 55
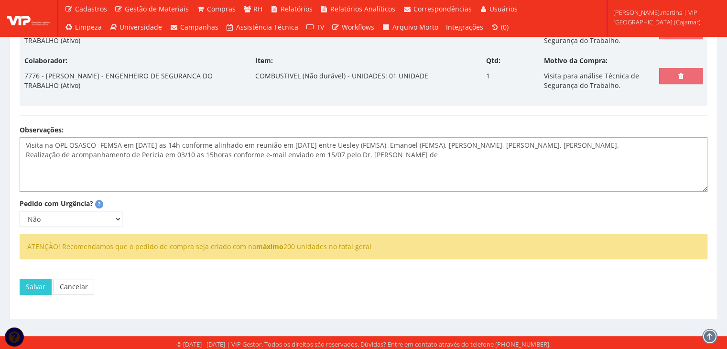
paste textarea "VINICIUS HENRIQUE - VIP CAJAMAR."
click at [78, 176] on textarea "Visita na OPL OSASCO -FEMSA em 02/10/2025 as 14h conforme alinhado em reunião e…" at bounding box center [364, 164] width 688 height 55
type textarea "Visita na OPL OSASCO -FEMSA em 02/10/2025 as 14h conforme alinhado em reunião e…"
click at [98, 214] on select "Não Sim" at bounding box center [71, 219] width 103 height 16
select select "1"
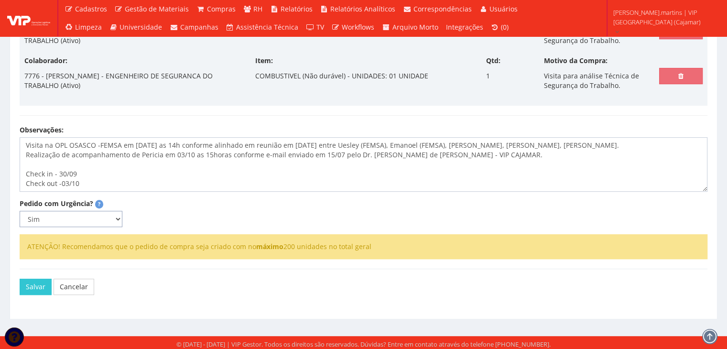
click at [20, 211] on select "Não Sim" at bounding box center [71, 219] width 103 height 16
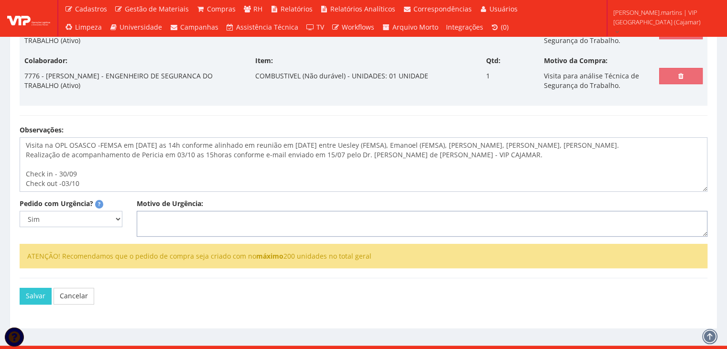
click at [170, 219] on textarea "Motivo de Urgência:" at bounding box center [422, 224] width 571 height 26
type textarea "viagem para o dia 30/09"
click at [26, 146] on textarea "Visita na OPL OSASCO -FEMSA em 02/10/2025 as 14h conforme alinhado em reunião e…" at bounding box center [364, 164] width 688 height 55
click at [170, 148] on textarea "Reunião e visita na OPL OSASCO -FEMSA em 02/10/2025 as 14h conforme alinhado em…" at bounding box center [364, 164] width 688 height 55
click at [98, 143] on textarea "Reunião e visita na OPL OSASCO -FEMSA em 02/10/2025 as 14h conforme alinhado em…" at bounding box center [364, 164] width 688 height 55
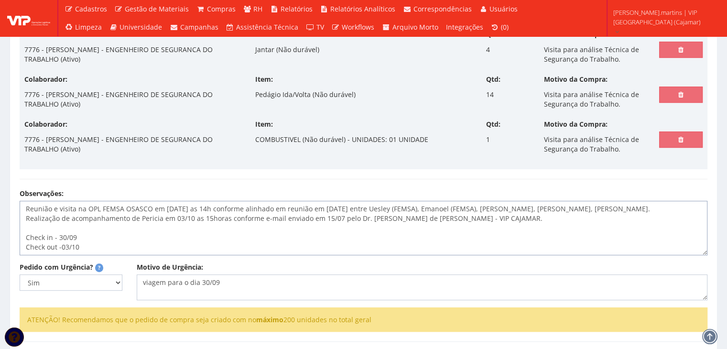
scroll to position [425, 0]
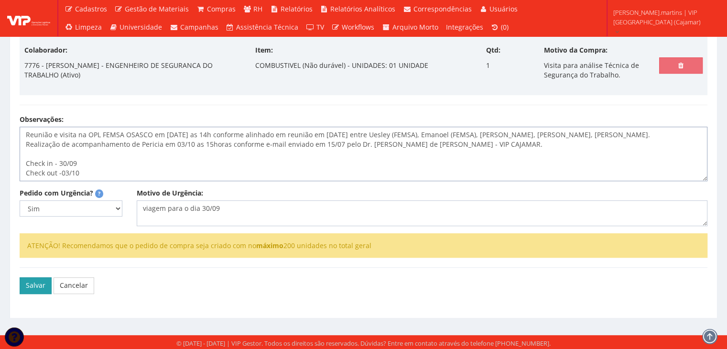
type textarea "Reunião e visita na OPL FEMSA OSASCO em 02/10/2025 as 14h conforme alinhado em …"
click at [32, 287] on button "Salvar" at bounding box center [36, 285] width 32 height 16
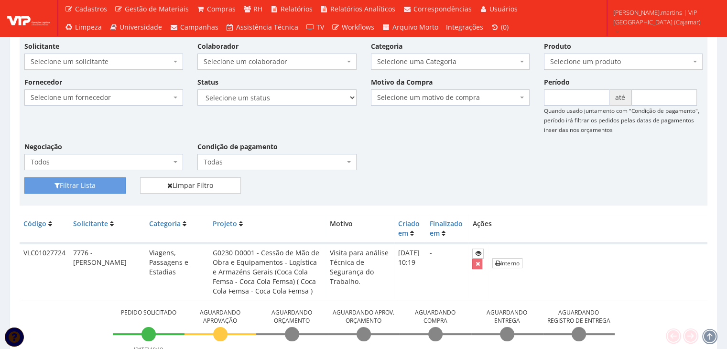
scroll to position [64, 0]
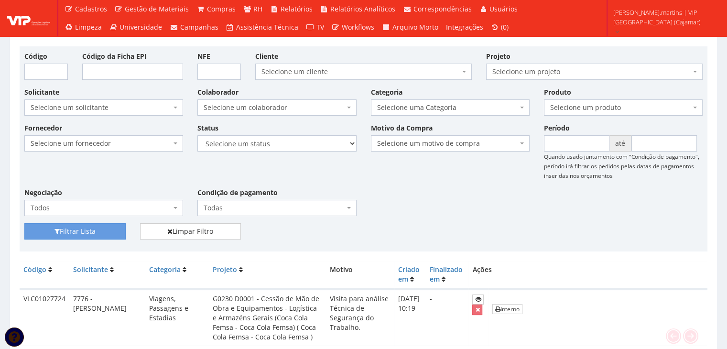
click at [574, 105] on span "Selecione um produto" at bounding box center [620, 108] width 141 height 10
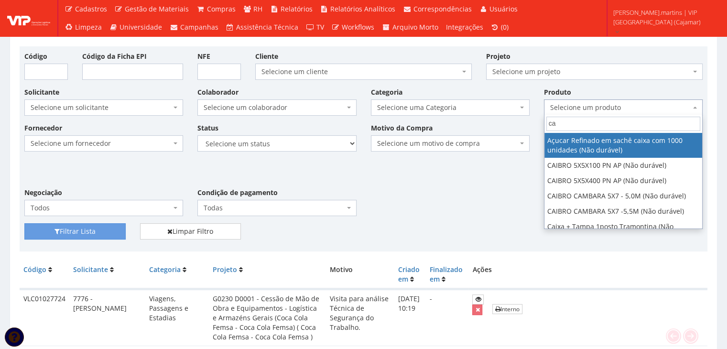
type input "c"
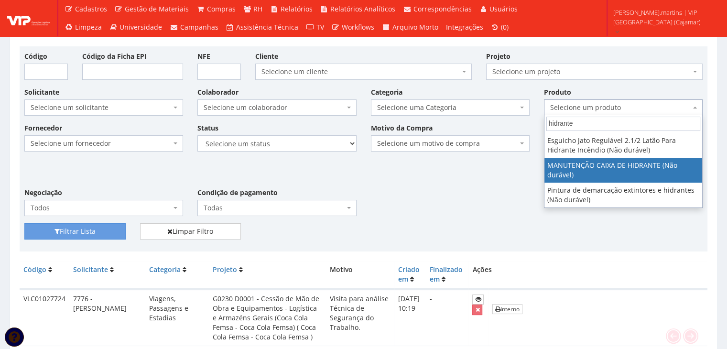
type input "hidrante"
select select "2010"
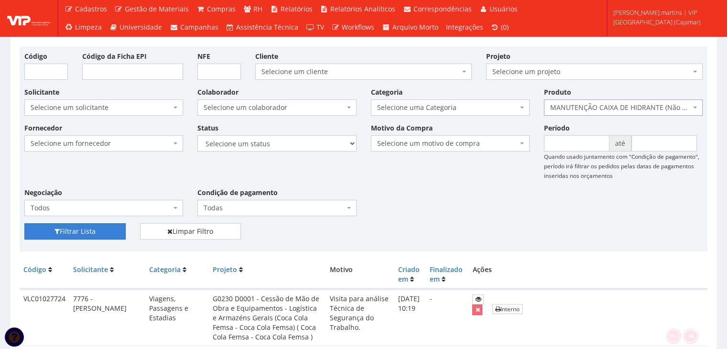
click at [74, 230] on button "Filtrar Lista" at bounding box center [74, 231] width 101 height 16
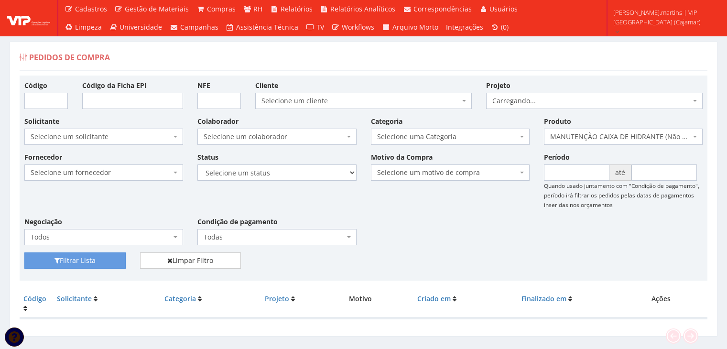
scroll to position [19, 0]
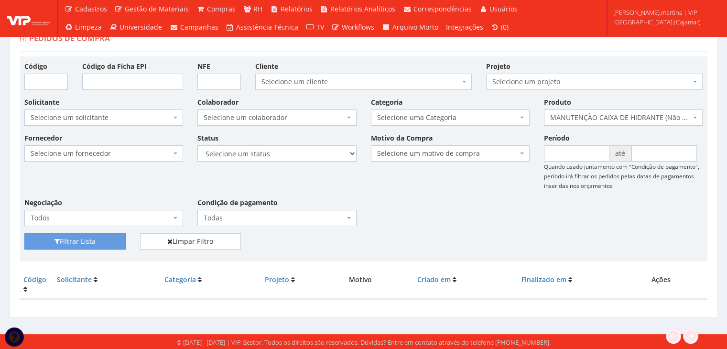
click at [581, 113] on span "MANUTENÇÃO CAIXA DE HIDRANTE (Não durável)" at bounding box center [620, 118] width 141 height 10
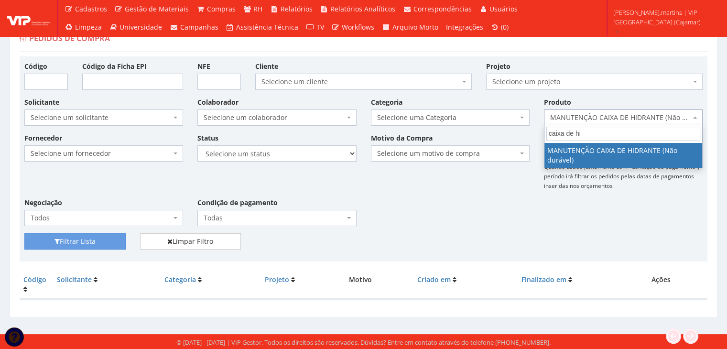
scroll to position [0, 0]
type input "caixa de hidra"
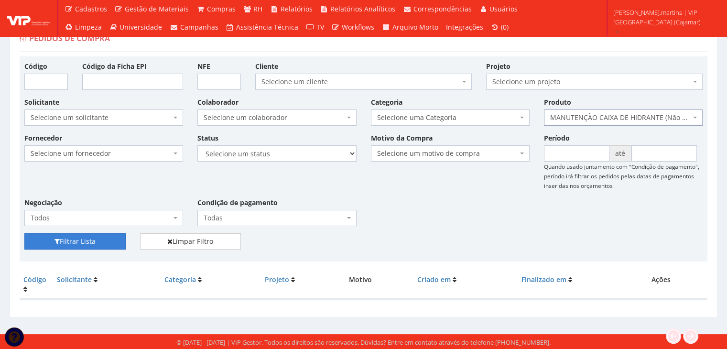
click at [78, 236] on button "Filtrar Lista" at bounding box center [74, 241] width 101 height 16
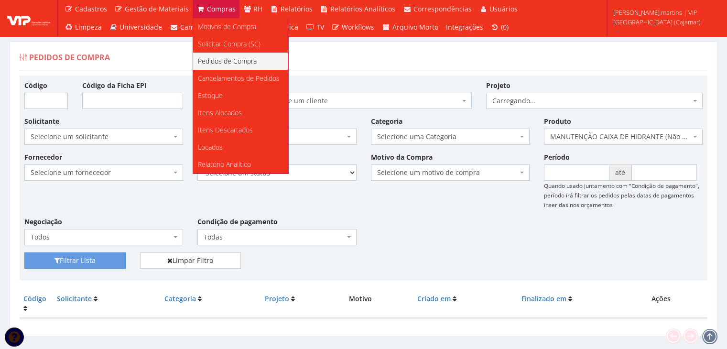
click at [222, 59] on span "Pedidos de Compra" at bounding box center [227, 60] width 59 height 9
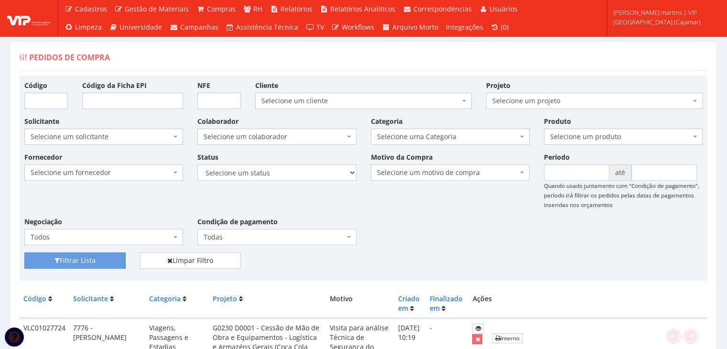
click at [444, 171] on span "Selecione um motivo de compra" at bounding box center [447, 173] width 141 height 10
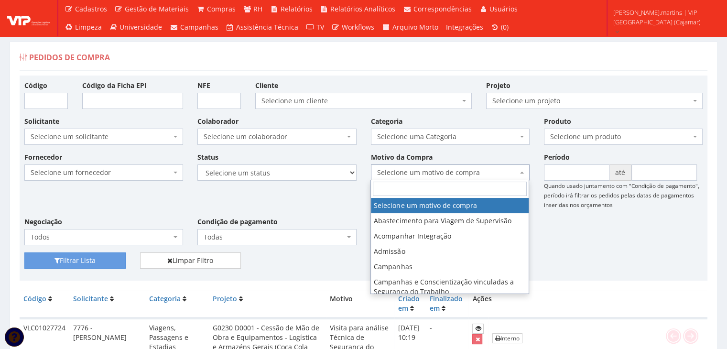
click at [295, 155] on div "Status Selecione um status Cancelado Aguardando Aprovação Diretoria Pedido Apro…" at bounding box center [276, 166] width 173 height 29
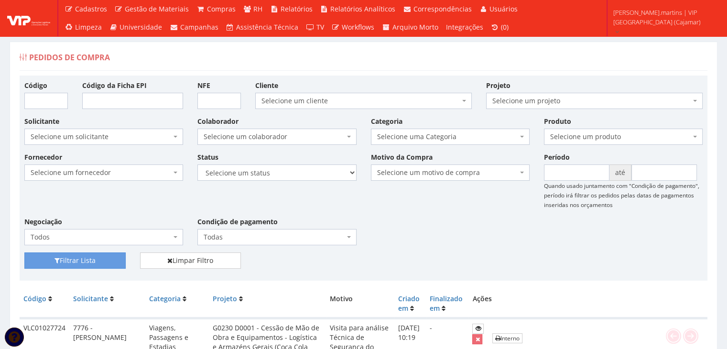
click at [160, 138] on span "Selecione um solicitante" at bounding box center [101, 137] width 141 height 10
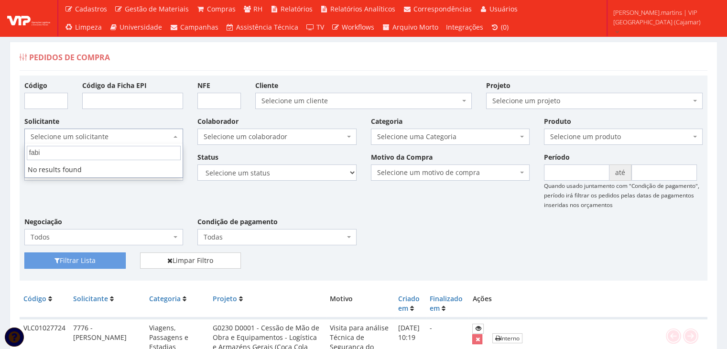
type input "fabio"
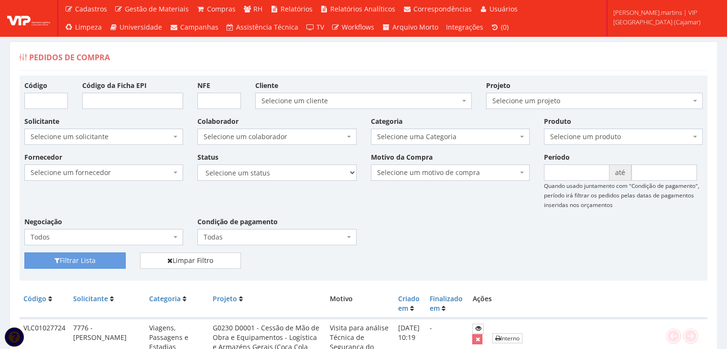
drag, startPoint x: 186, startPoint y: 199, endPoint x: 173, endPoint y: 194, distance: 14.4
click at [183, 197] on div "Fornecedor Selecione um fornecedor ******** ******** 1000 MARCAS BRASIL 12.203.…" at bounding box center [363, 202] width 693 height 100
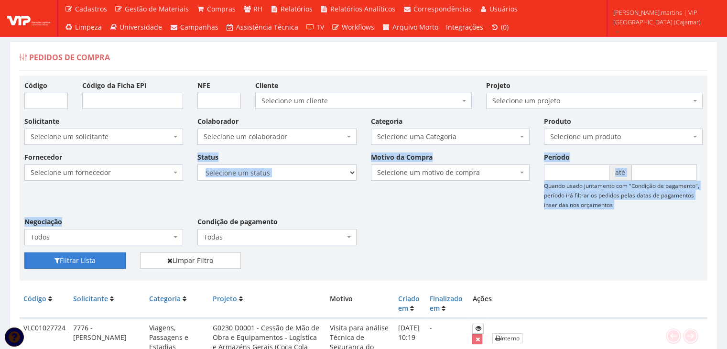
click at [80, 261] on button "Filtrar Lista" at bounding box center [74, 260] width 101 height 16
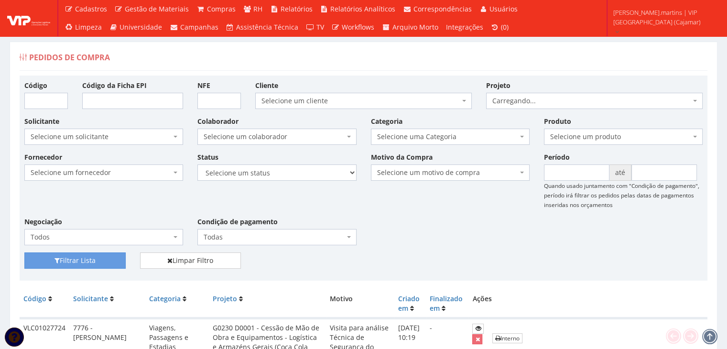
click at [527, 98] on span "Carregando..." at bounding box center [592, 101] width 198 height 10
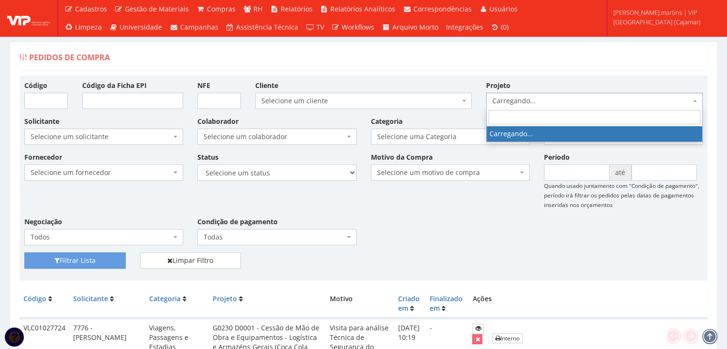
click at [527, 99] on span "Carregando..." at bounding box center [592, 101] width 198 height 10
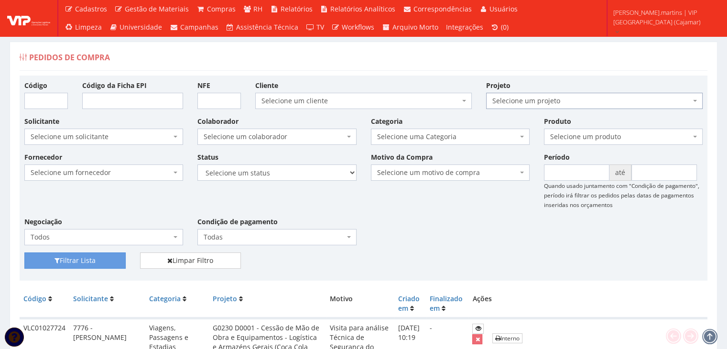
click at [527, 99] on span "Selecione um projeto" at bounding box center [592, 101] width 198 height 10
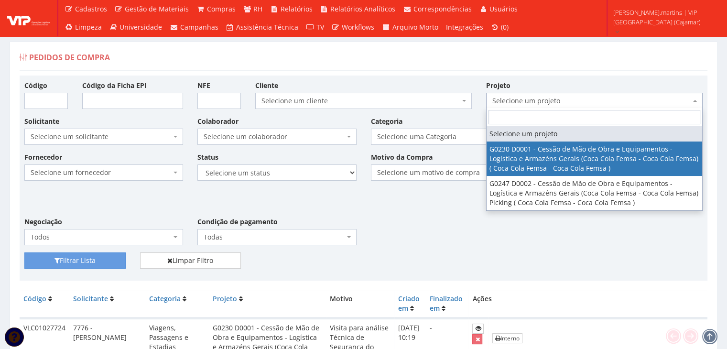
select select "230"
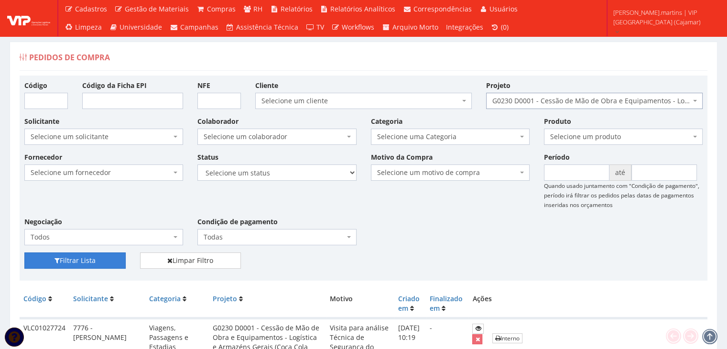
click at [74, 259] on button "Filtrar Lista" at bounding box center [74, 260] width 101 height 16
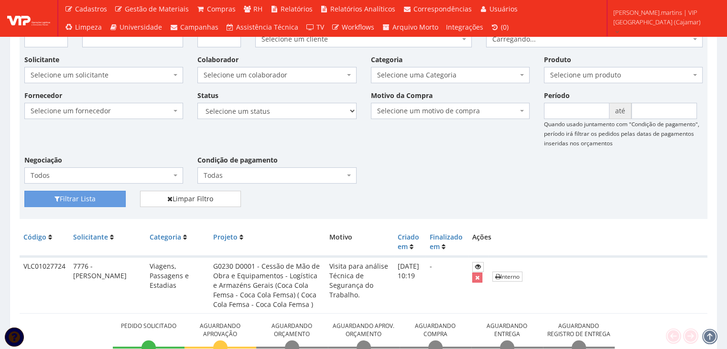
scroll to position [32, 0]
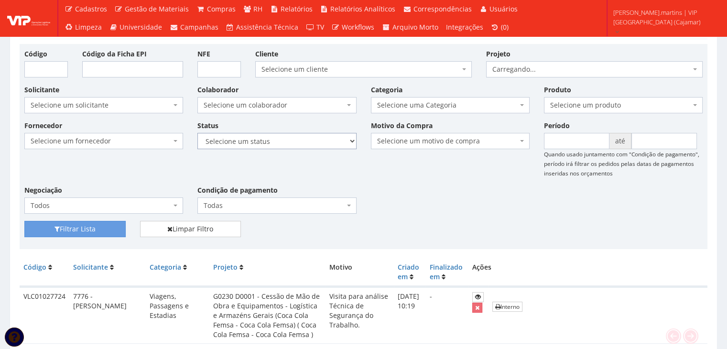
click at [264, 142] on select "Selecione um status Cancelado Aguardando Aprovação Diretoria Pedido Aprovado Ag…" at bounding box center [276, 141] width 159 height 16
select select "230"
select select "4"
click at [197, 133] on select "Selecione um status Cancelado Aguardando Aprovação Diretoria Pedido Aprovado Ag…" at bounding box center [276, 141] width 159 height 16
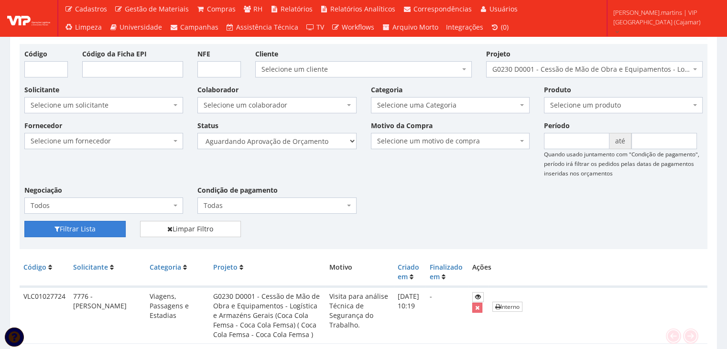
click at [60, 229] on button "Filtrar Lista" at bounding box center [74, 229] width 101 height 16
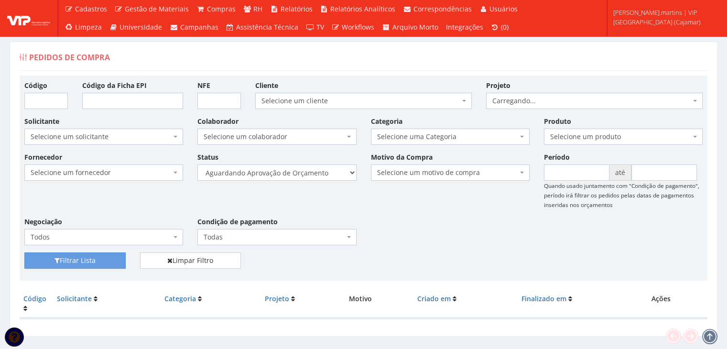
select select "230"
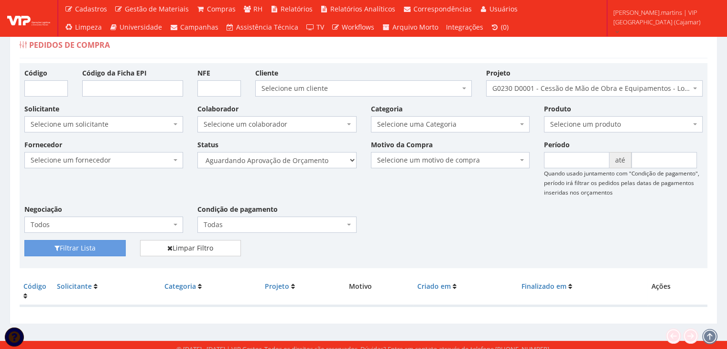
scroll to position [19, 0]
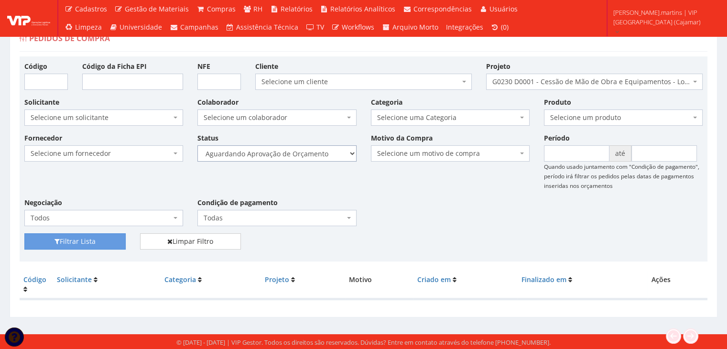
click at [327, 152] on select "Selecione um status Cancelado Aguardando Aprovação Diretoria Pedido Aprovado Ag…" at bounding box center [276, 153] width 159 height 16
select select "2"
click at [197, 145] on select "Selecione um status Cancelado Aguardando Aprovação Diretoria Pedido Aprovado Ag…" at bounding box center [276, 153] width 159 height 16
click at [31, 245] on button "Filtrar Lista" at bounding box center [74, 241] width 101 height 16
click at [65, 239] on button "Filtrar Lista" at bounding box center [74, 241] width 101 height 16
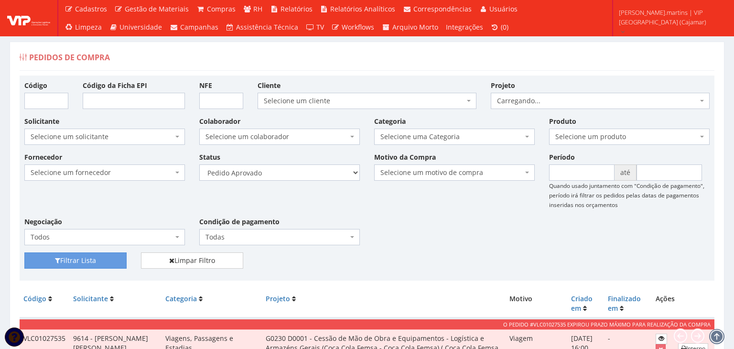
select select "230"
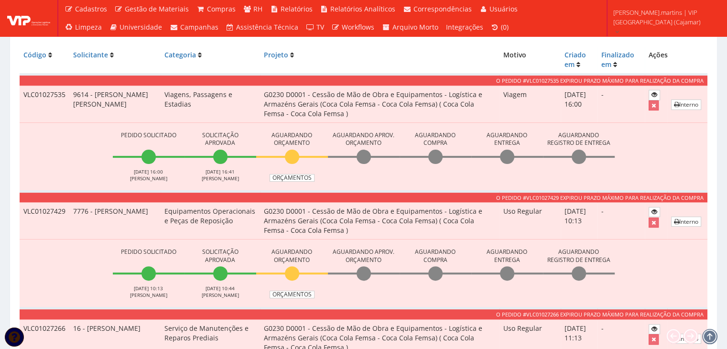
scroll to position [255, 0]
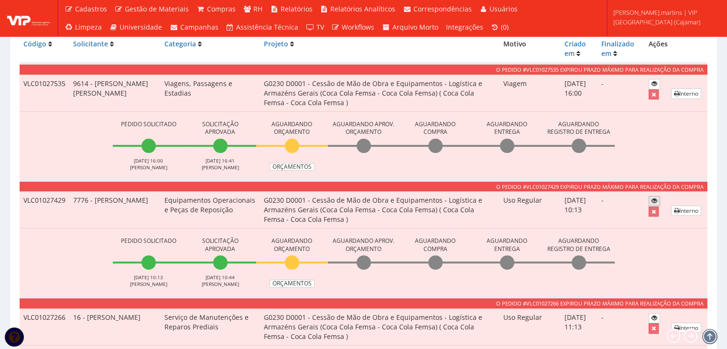
click at [652, 200] on icon at bounding box center [655, 200] width 6 height 7
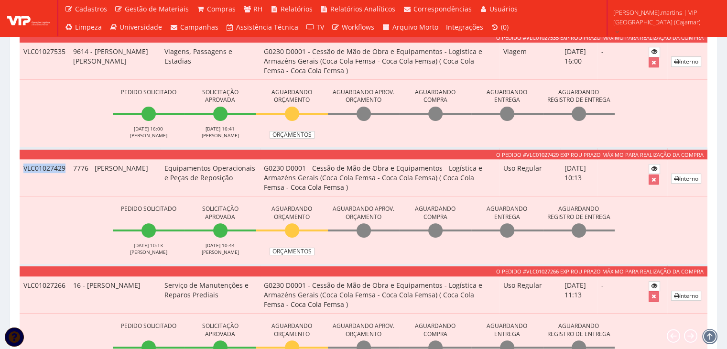
drag, startPoint x: 23, startPoint y: 167, endPoint x: 67, endPoint y: 165, distance: 44.0
click at [66, 165] on td "VLC01027429" at bounding box center [45, 178] width 50 height 37
copy td "VLC01027429"
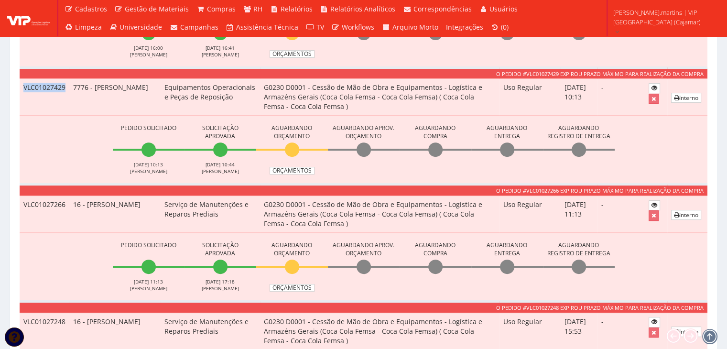
scroll to position [383, 0]
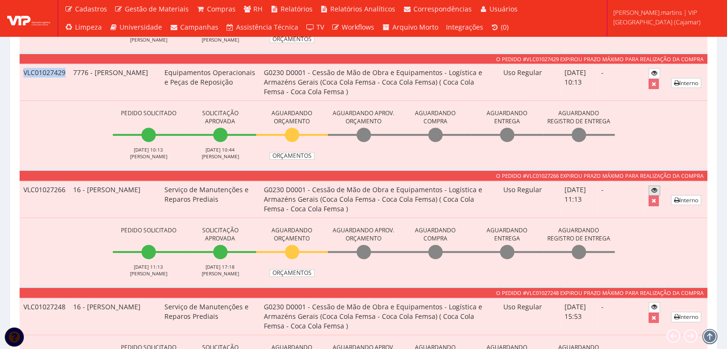
click at [653, 188] on icon at bounding box center [655, 190] width 6 height 7
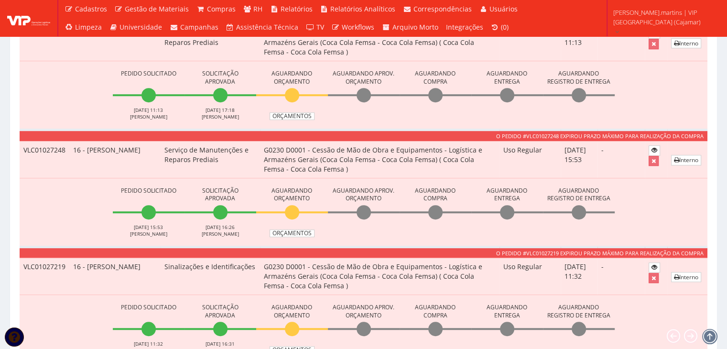
scroll to position [542, 0]
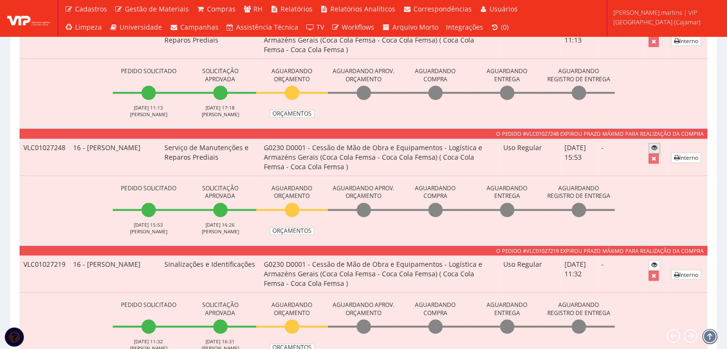
click at [652, 146] on icon at bounding box center [655, 147] width 6 height 7
click at [656, 146] on link at bounding box center [654, 148] width 11 height 10
drag, startPoint x: 24, startPoint y: 147, endPoint x: 75, endPoint y: 144, distance: 50.3
click at [72, 146] on tr "VLC01027248 16 - FELIPE DE SOUZA EUGENIO Serviço de Manutenções e Reparos Predi…" at bounding box center [364, 157] width 688 height 37
copy tr "VLC01027248"
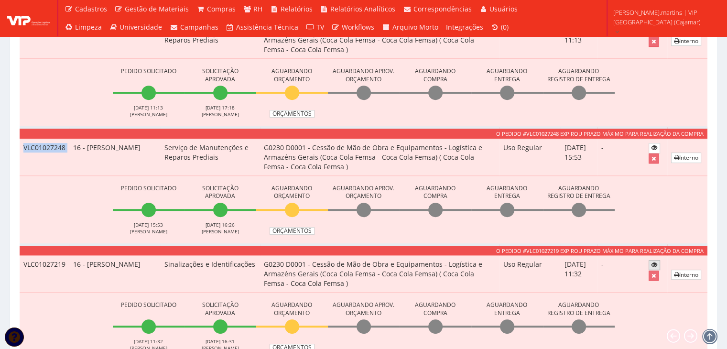
click at [652, 263] on icon at bounding box center [655, 265] width 6 height 7
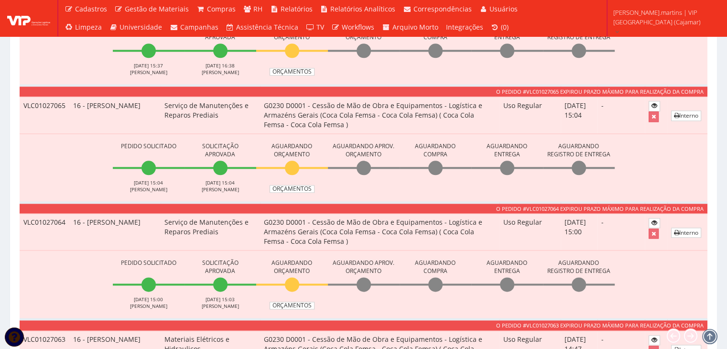
scroll to position [1179, 0]
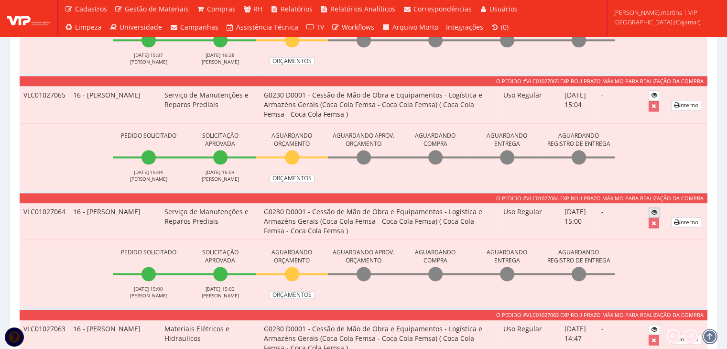
click at [653, 209] on icon at bounding box center [655, 212] width 6 height 7
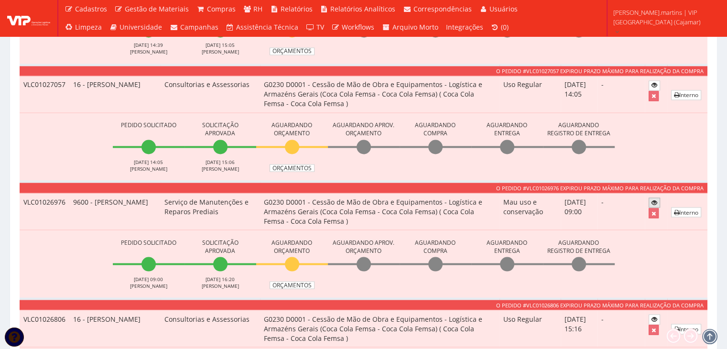
click at [657, 197] on link at bounding box center [654, 202] width 11 height 10
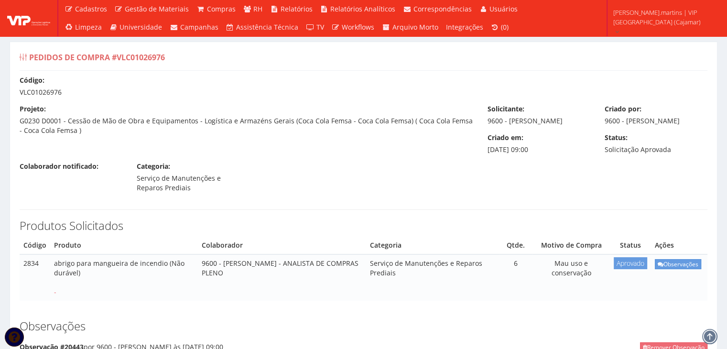
drag, startPoint x: 17, startPoint y: 90, endPoint x: 75, endPoint y: 91, distance: 57.9
click at [75, 91] on div "Código: VLC01026976" at bounding box center [363, 87] width 702 height 22
copy div "VLC01026976"
